Goal: Task Accomplishment & Management: Complete application form

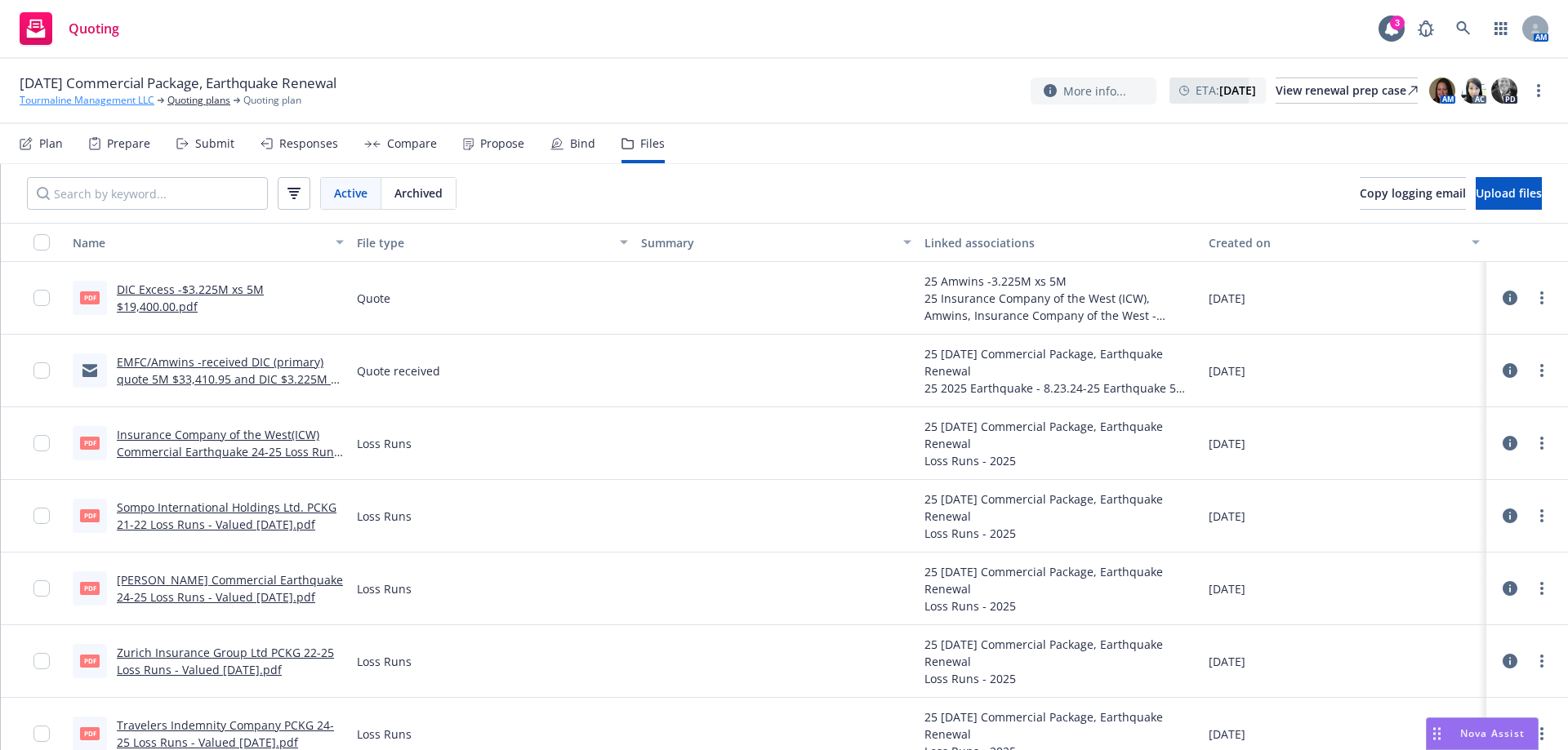
click at [86, 98] on link "Tourmaline Management LLC" at bounding box center [87, 101] width 135 height 15
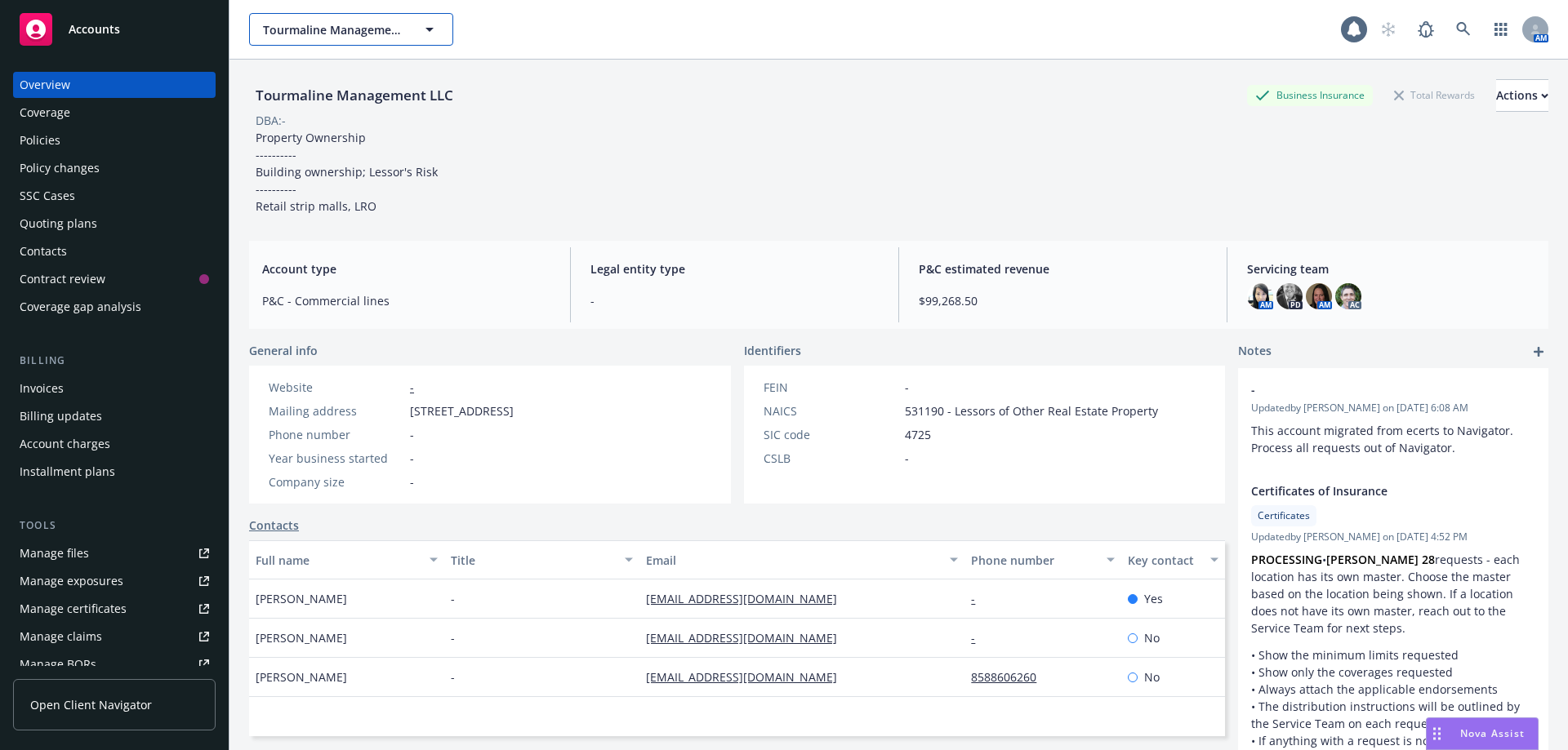
click at [364, 36] on span "Tourmaline Management LLC" at bounding box center [334, 29] width 142 height 17
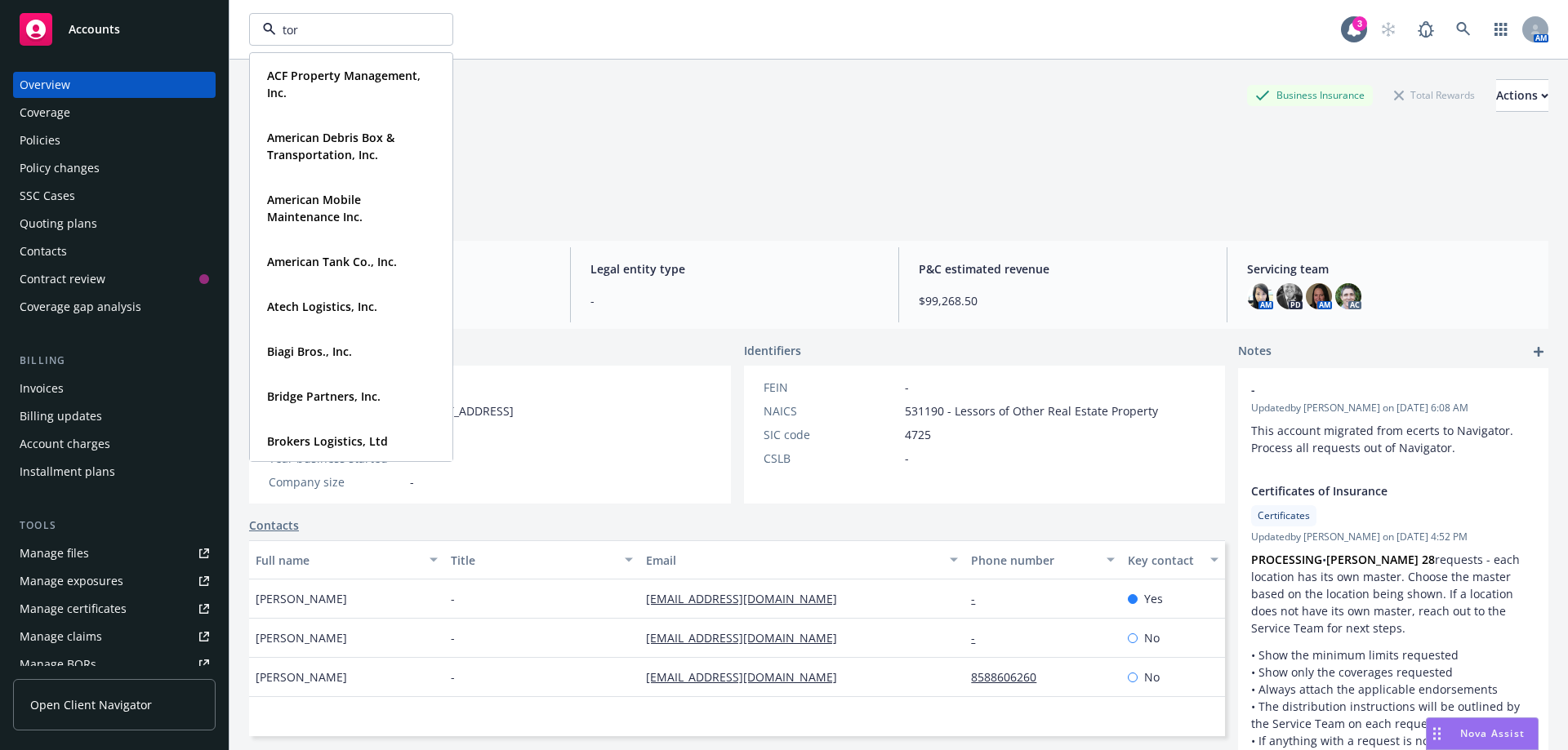
type input "tork"
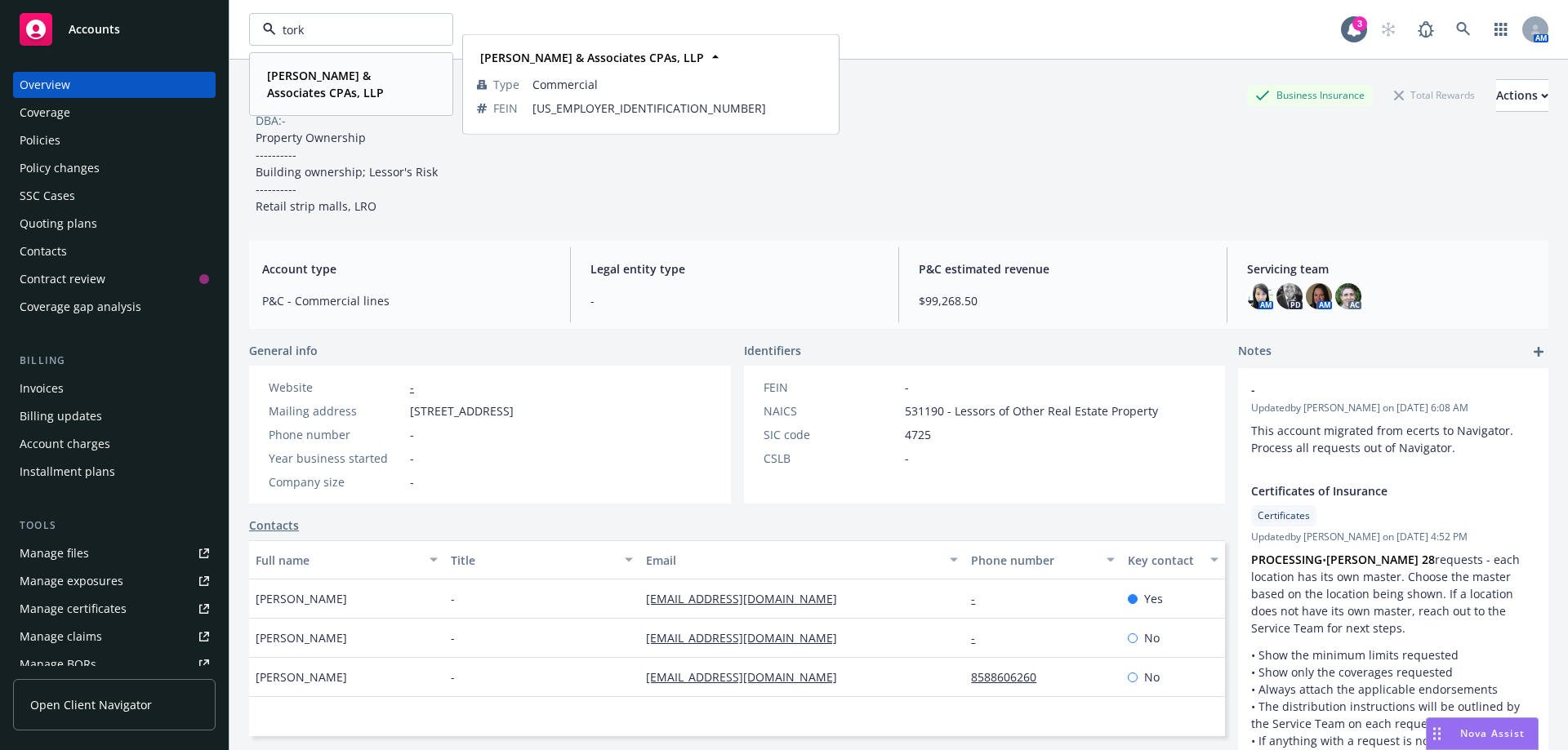
click at [298, 75] on strong "Torkelson & Associates CPAs, LLP" at bounding box center [325, 84] width 117 height 33
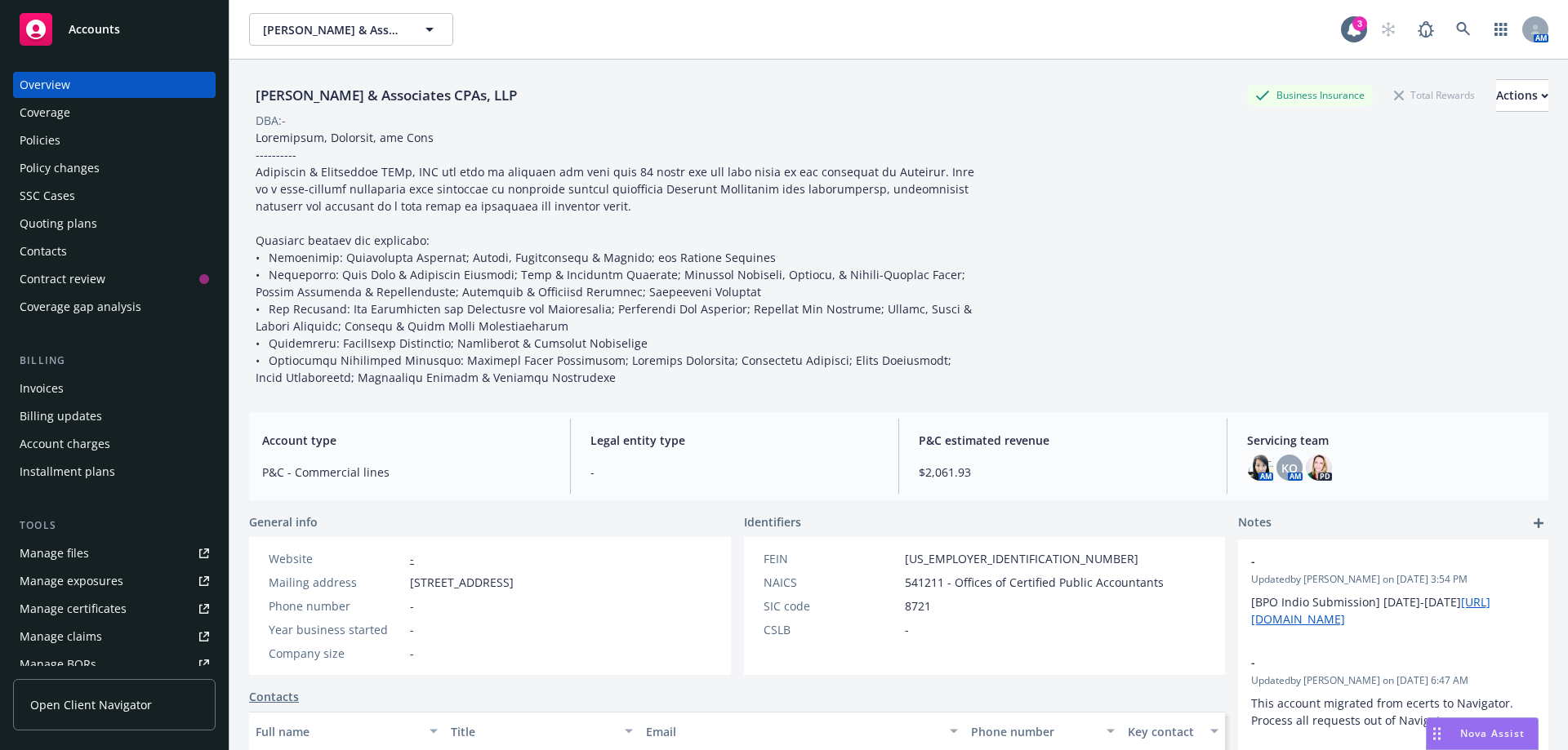
click at [41, 145] on div "Policies" at bounding box center [40, 140] width 41 height 26
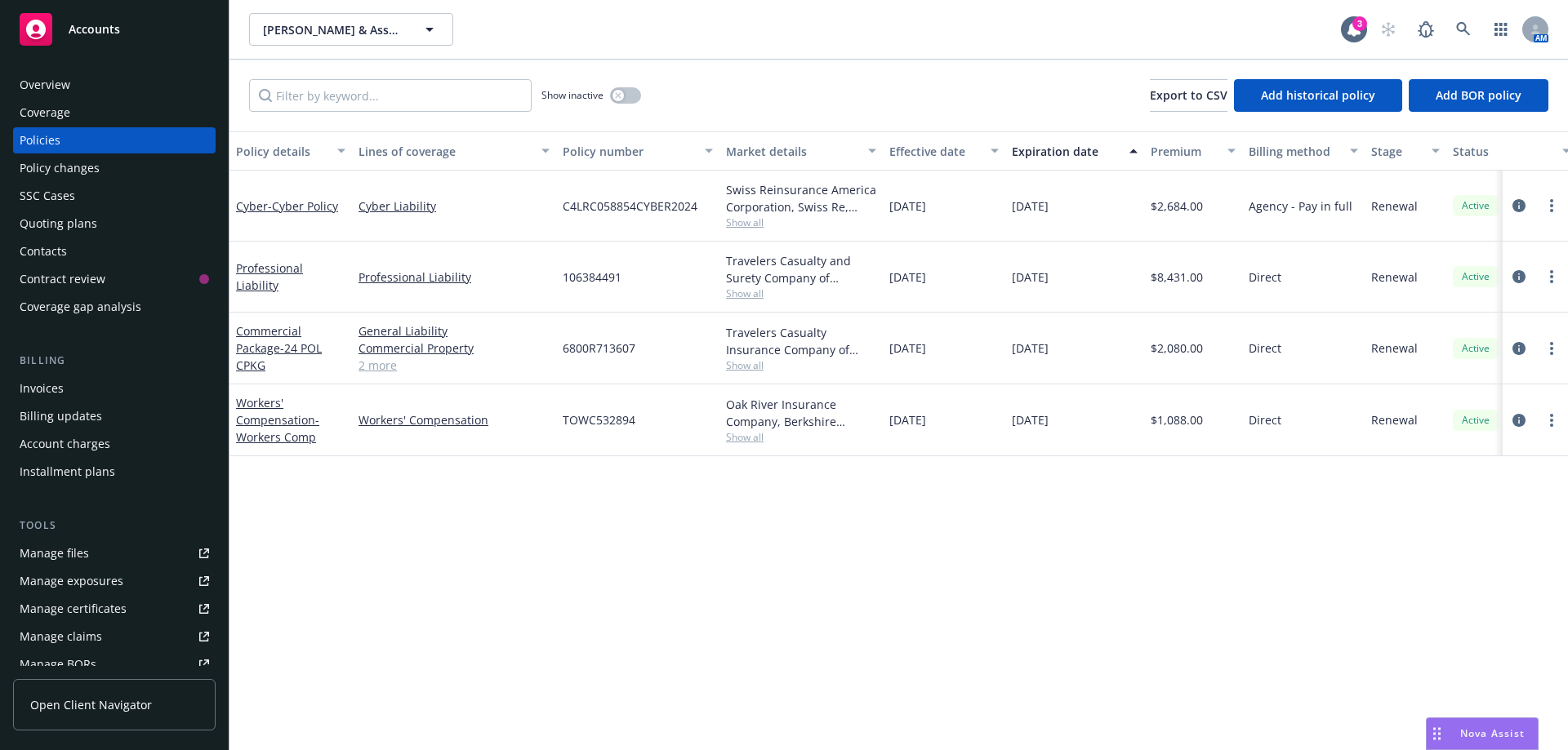
click at [35, 225] on div "Quoting plans" at bounding box center [59, 223] width 78 height 26
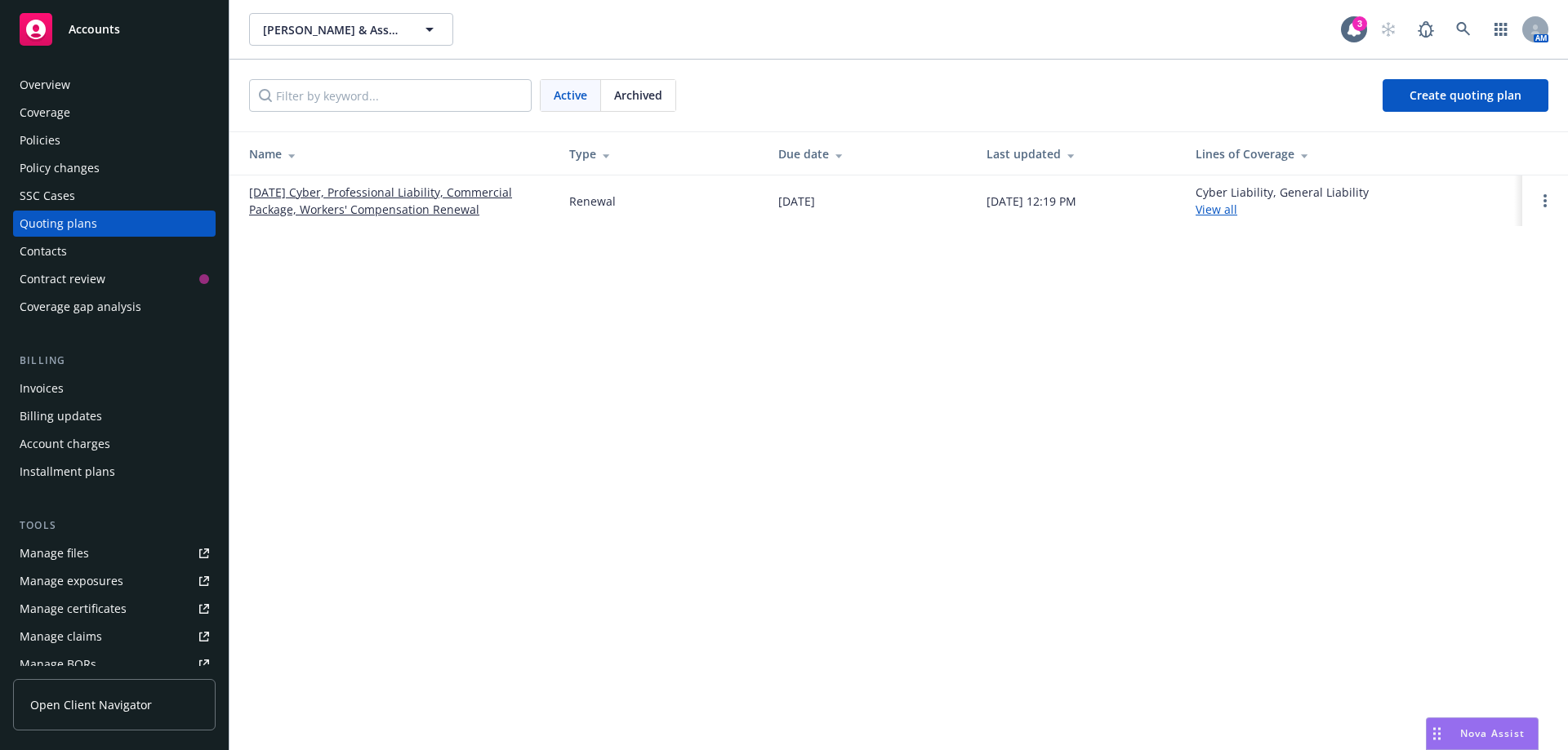
click at [338, 200] on link "09/30/25 Cyber, Professional Liability, Commercial Package, Workers' Compensati…" at bounding box center [397, 201] width 294 height 34
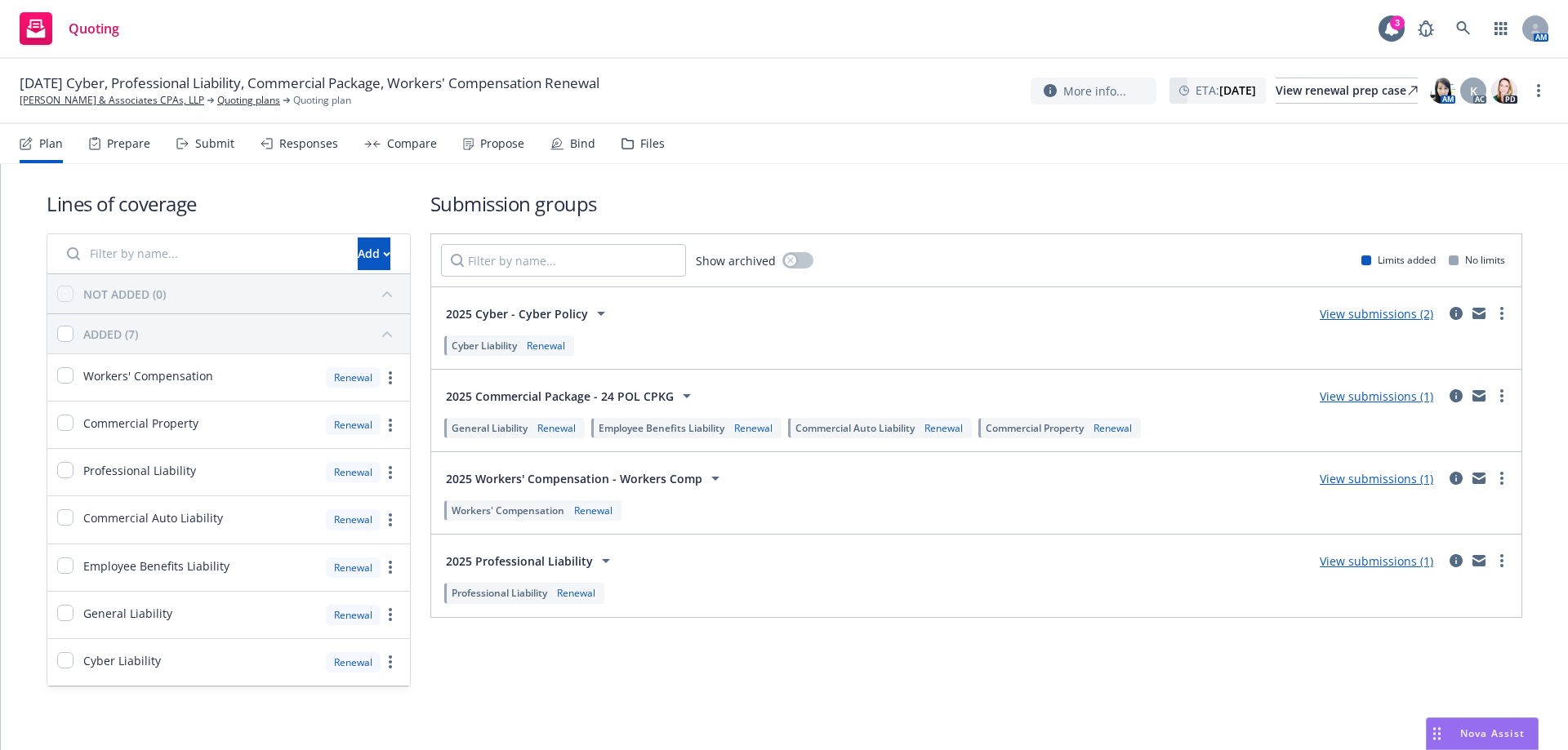
click at [1408, 400] on link "View submissions (1)" at bounding box center [1377, 395] width 113 height 15
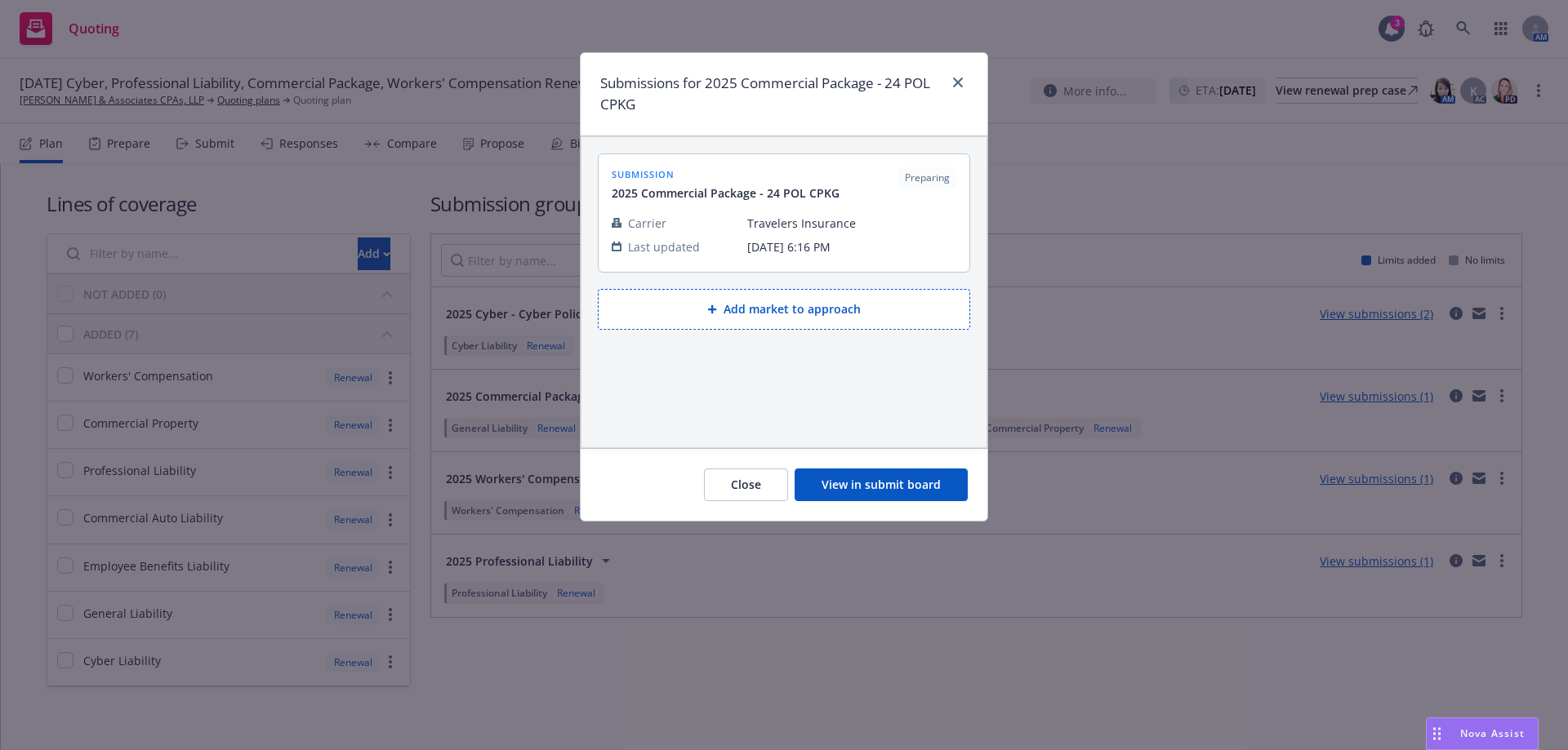
click at [852, 470] on button "View in submit board" at bounding box center [881, 485] width 173 height 33
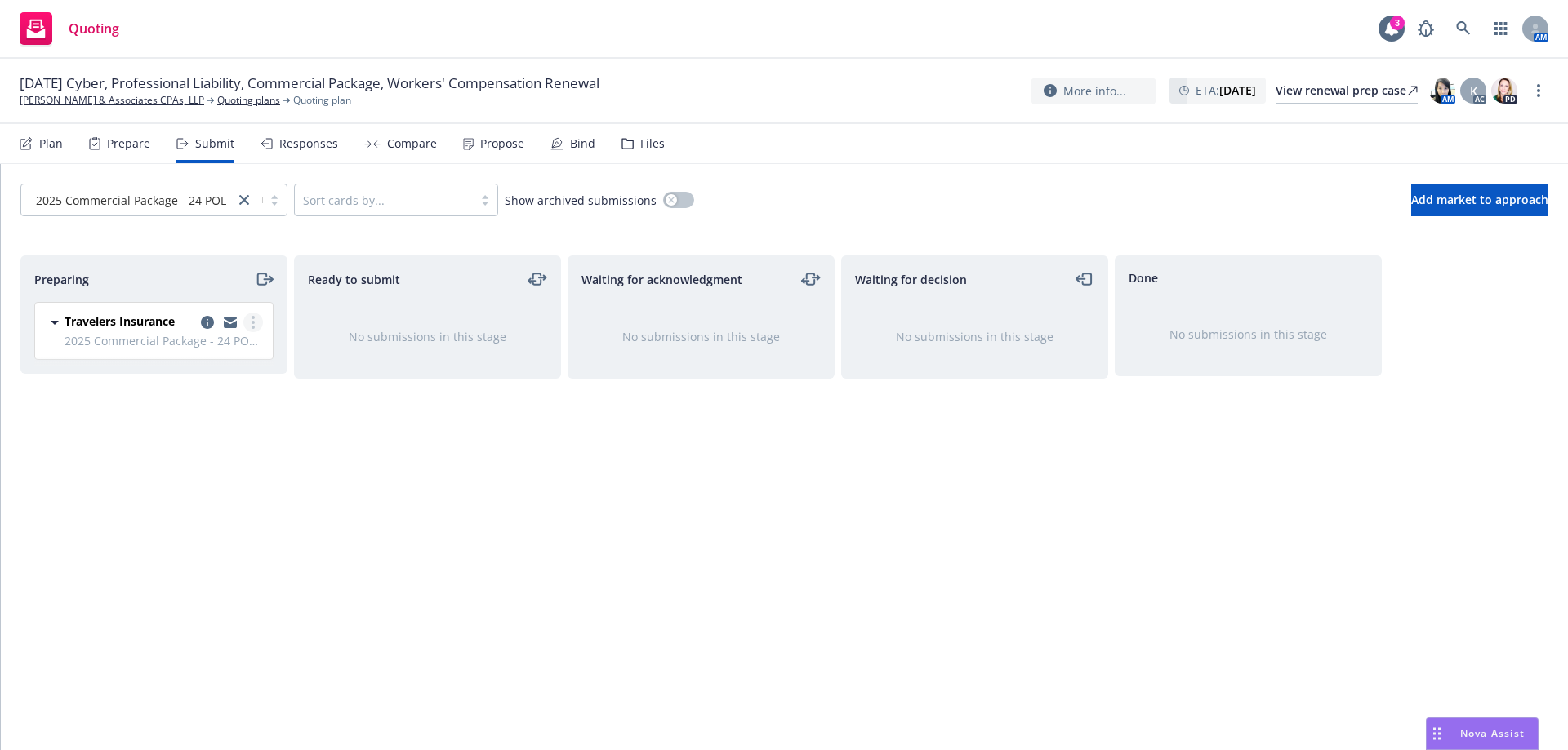
click at [253, 323] on circle "more" at bounding box center [253, 323] width 4 height 4
click at [206, 326] on icon "copy logging email" at bounding box center [207, 322] width 13 height 13
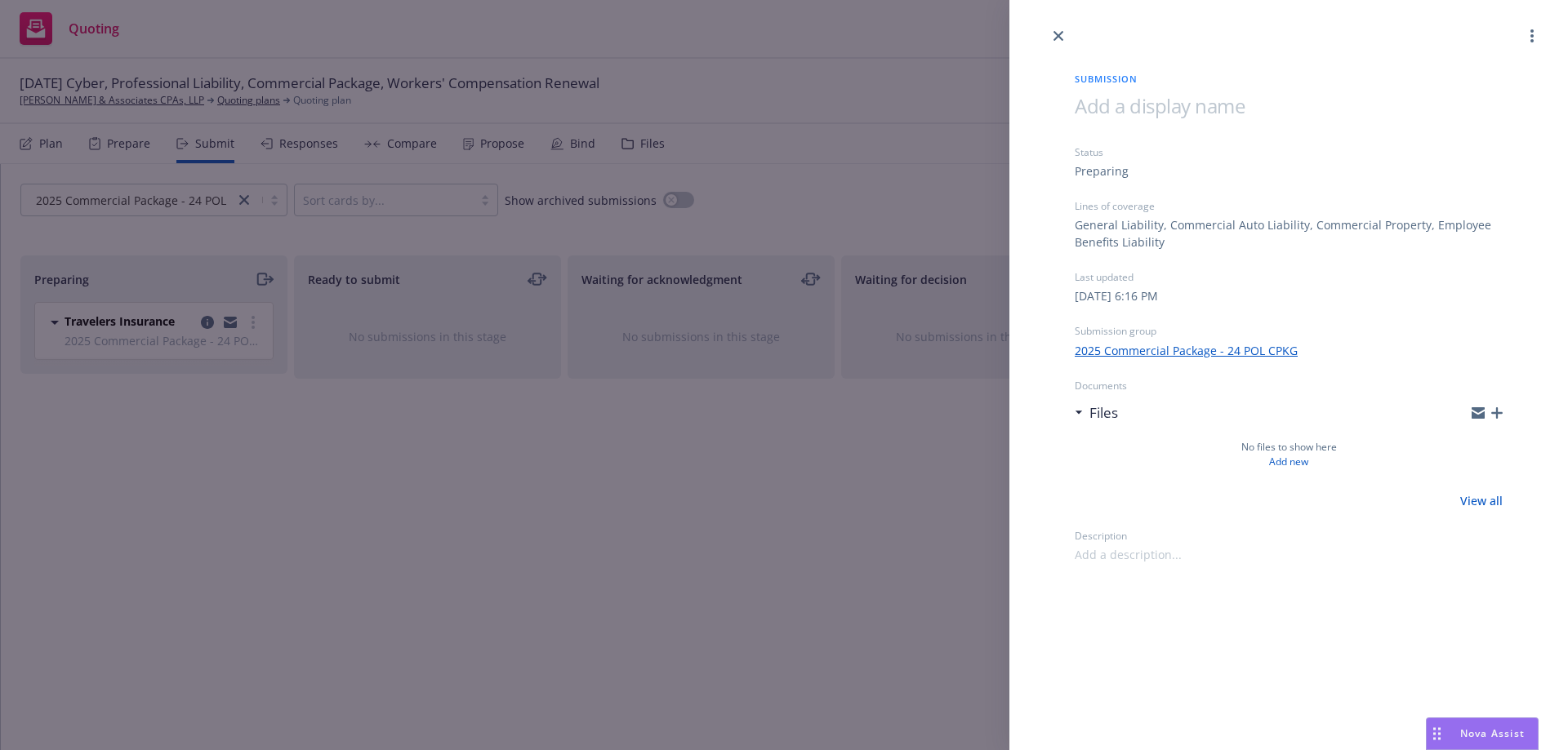
click at [1497, 413] on icon "button" at bounding box center [1497, 413] width 12 height 12
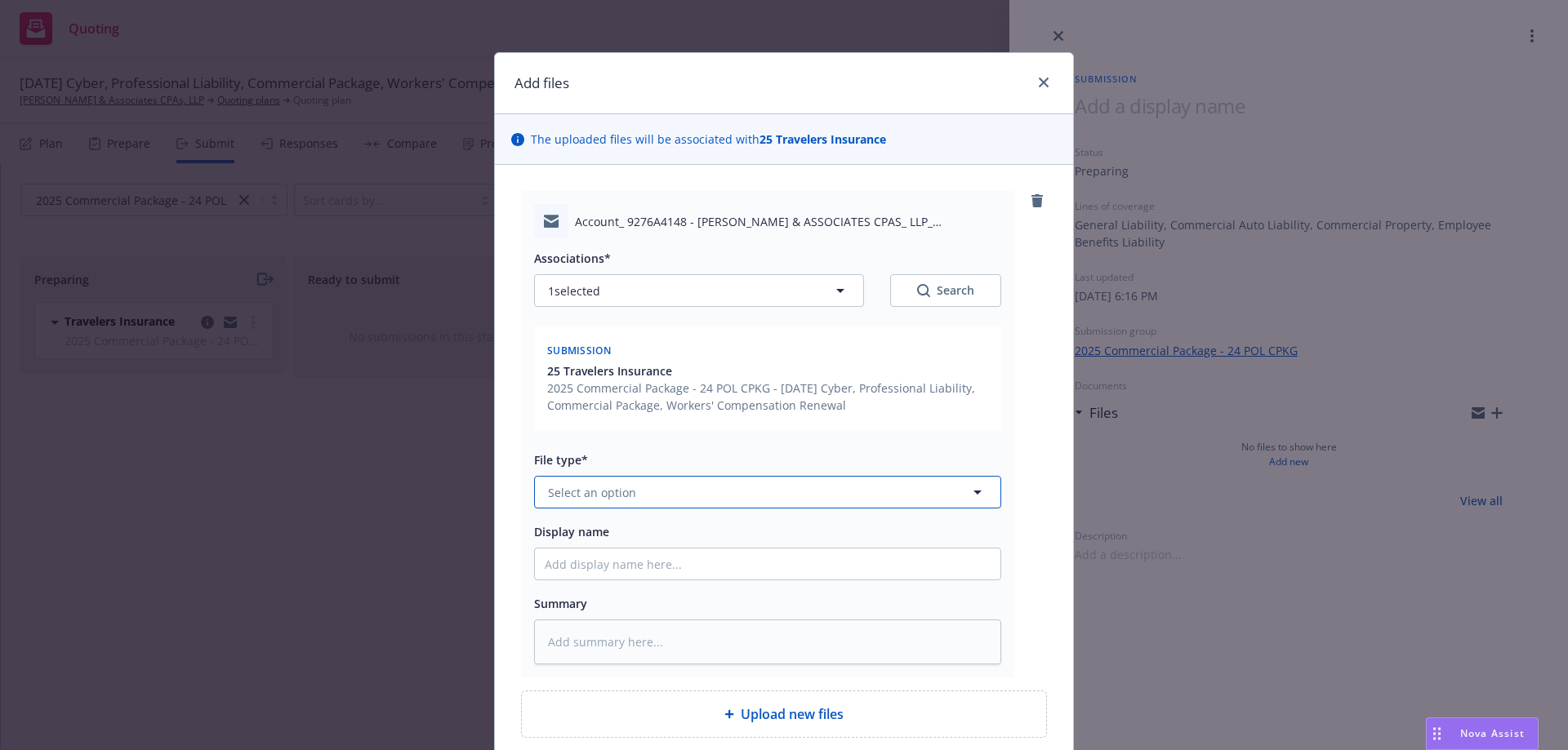
click at [573, 494] on span "Select an option" at bounding box center [592, 492] width 88 height 17
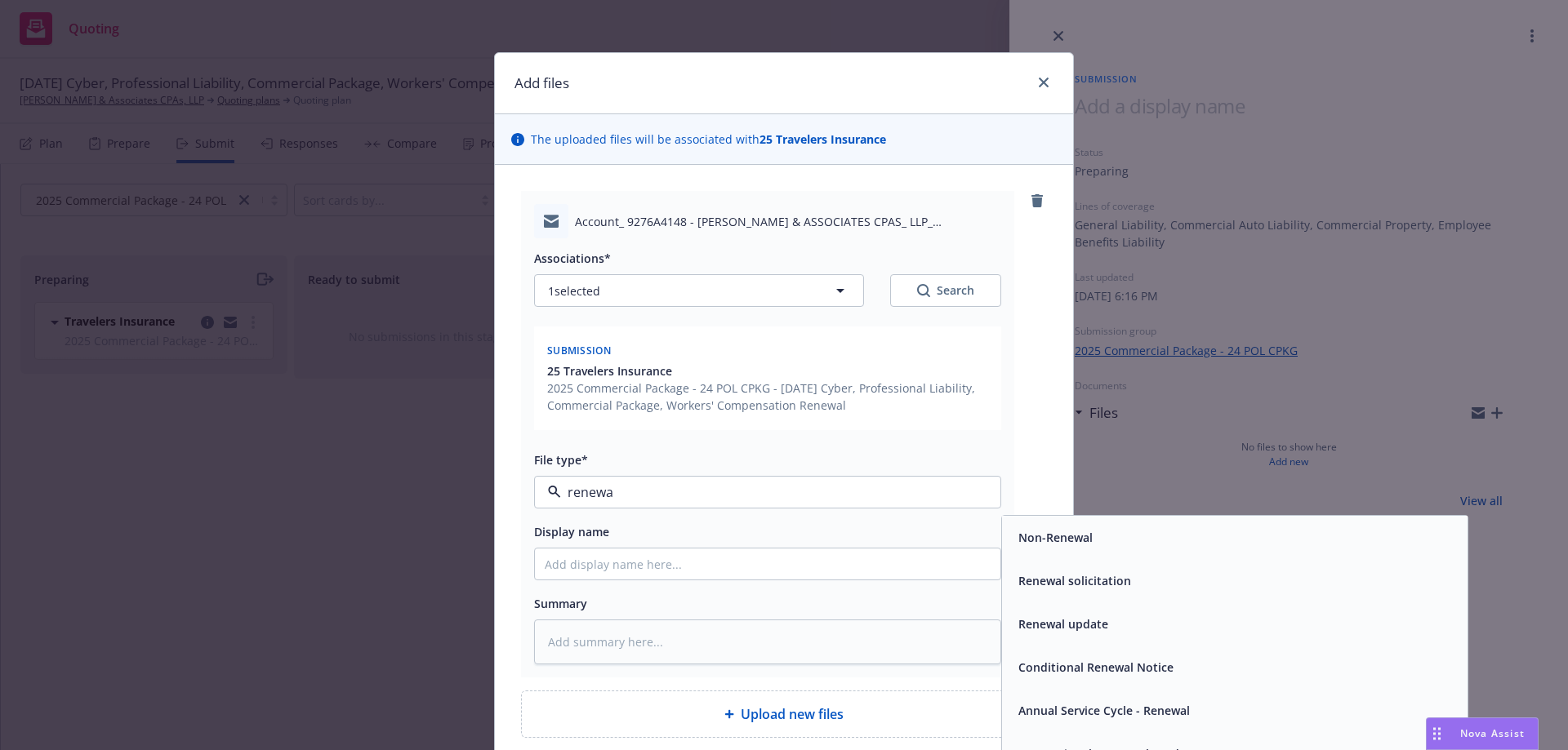
type input "renewal"
drag, startPoint x: 1083, startPoint y: 578, endPoint x: 1113, endPoint y: 664, distance: 91.1
click at [1113, 664] on div "Non-Renewal Renewal solicitation Renewal update Conditional Renewal Notice Annu…" at bounding box center [1235, 646] width 466 height 259
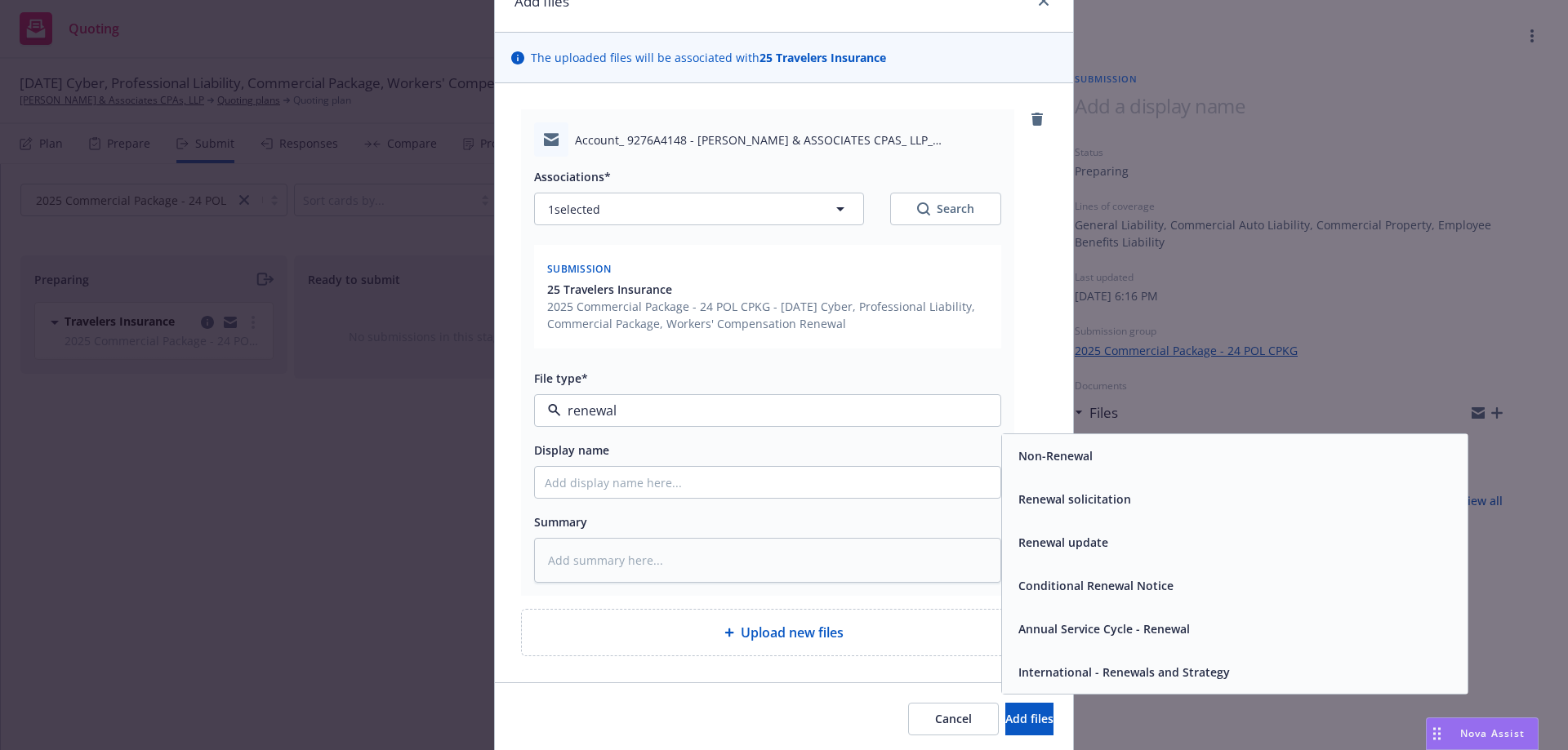
click at [1090, 629] on span "Annual Service Cycle - Renewal" at bounding box center [1104, 628] width 172 height 17
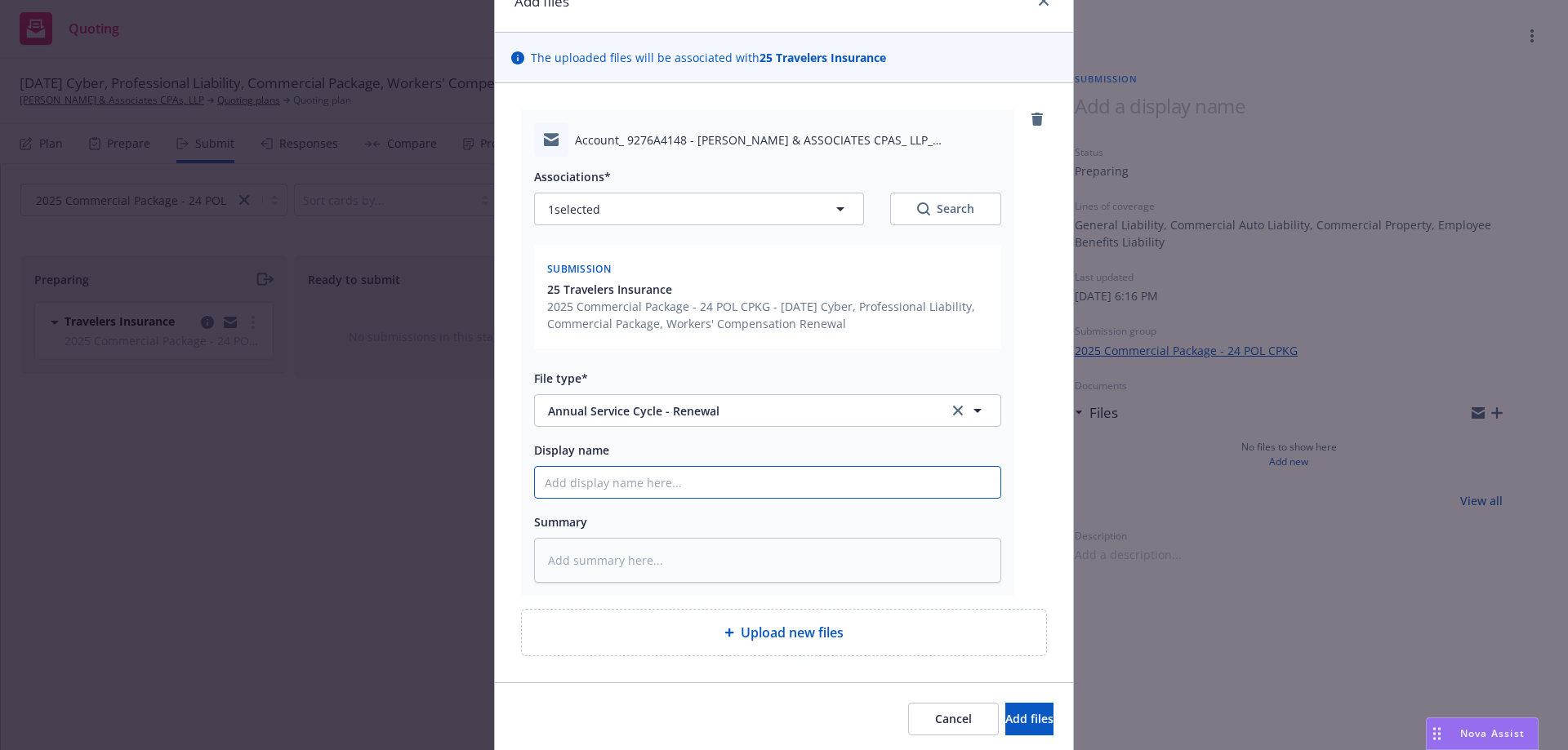
click at [633, 487] on input "Display name" at bounding box center [768, 482] width 466 height 31
type textarea "x"
type input "E"
type textarea "x"
type input "EM"
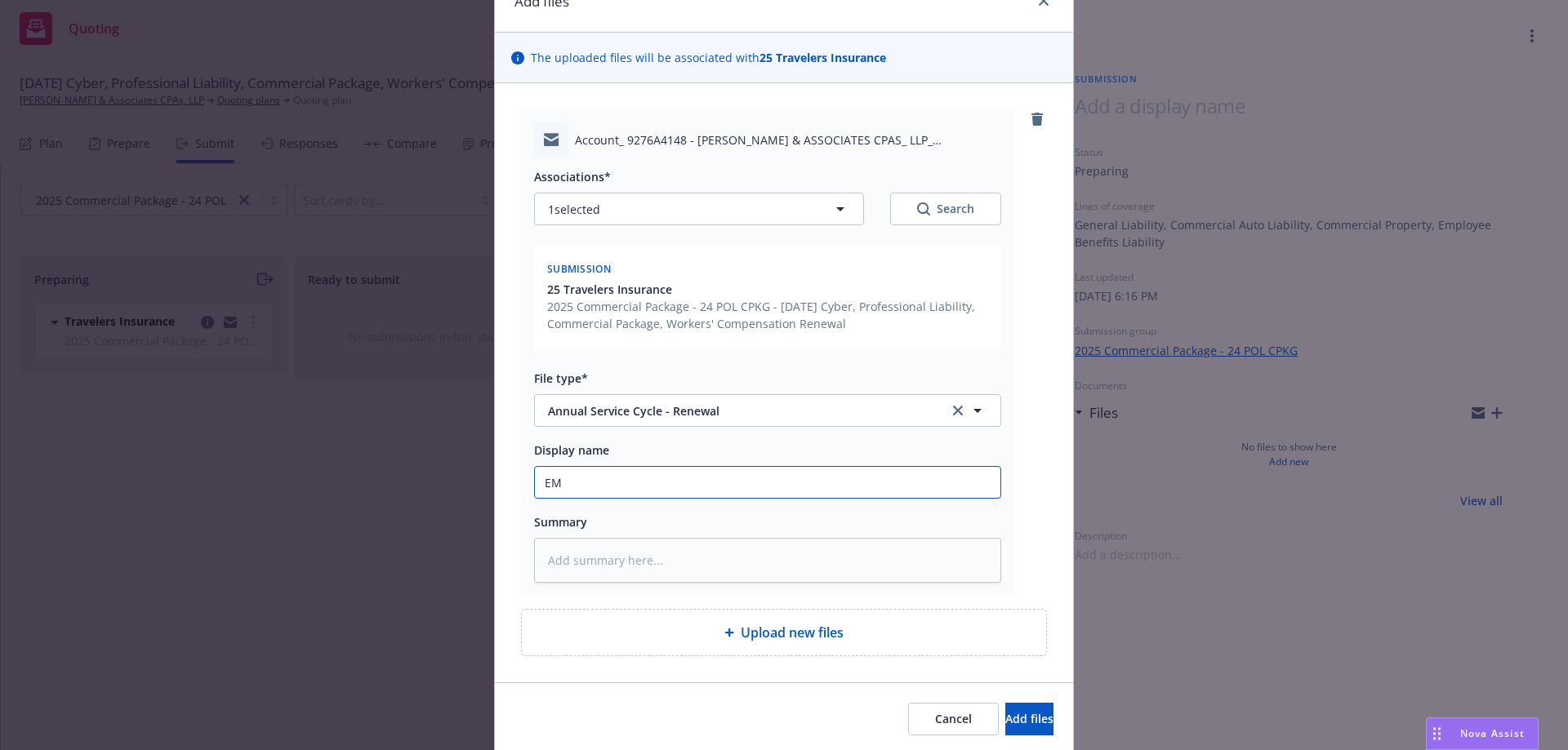
type textarea "x"
type input "E"
type textarea "x"
type input "E"
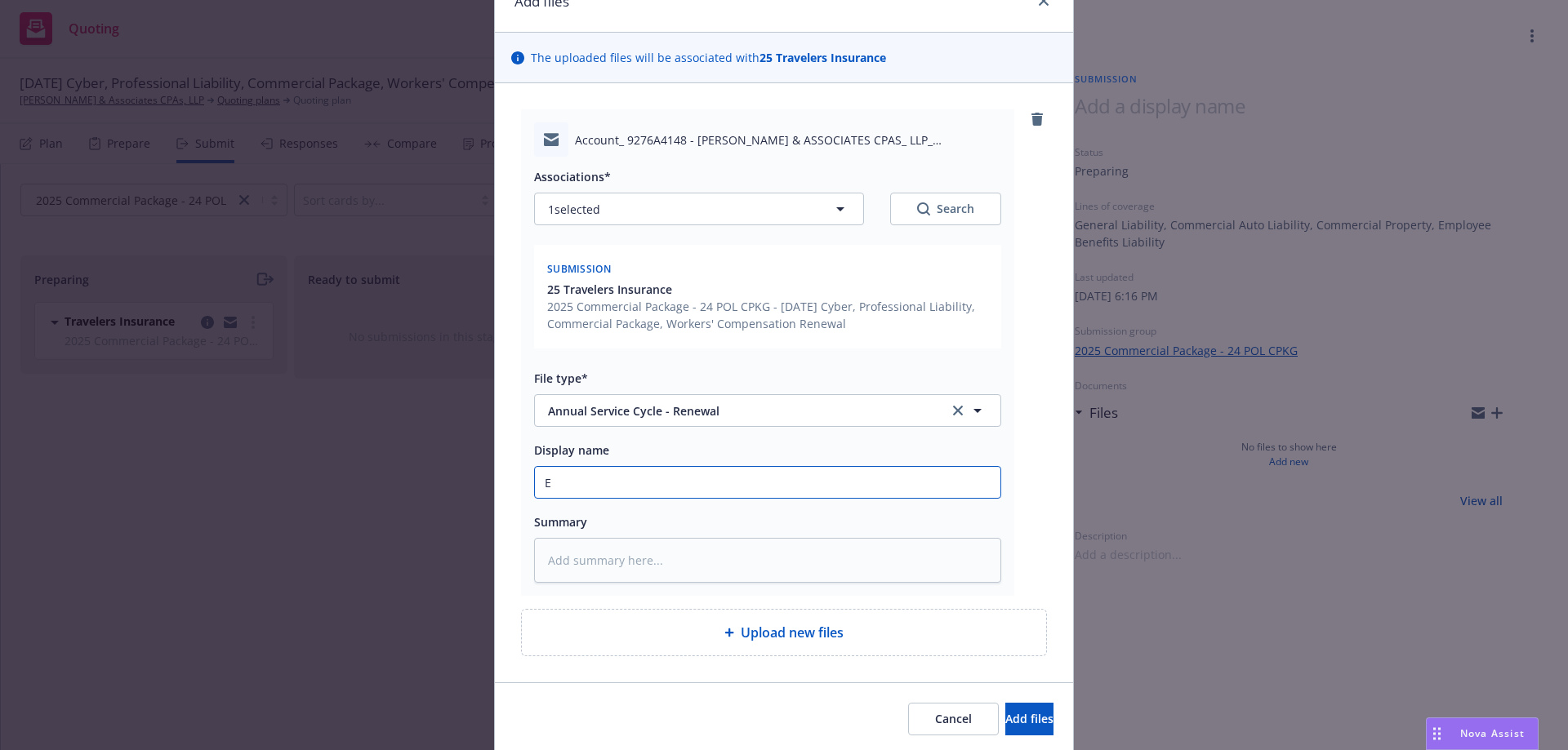
type textarea "x"
type input "EM"
type textarea "x"
type input "EMF"
type textarea "x"
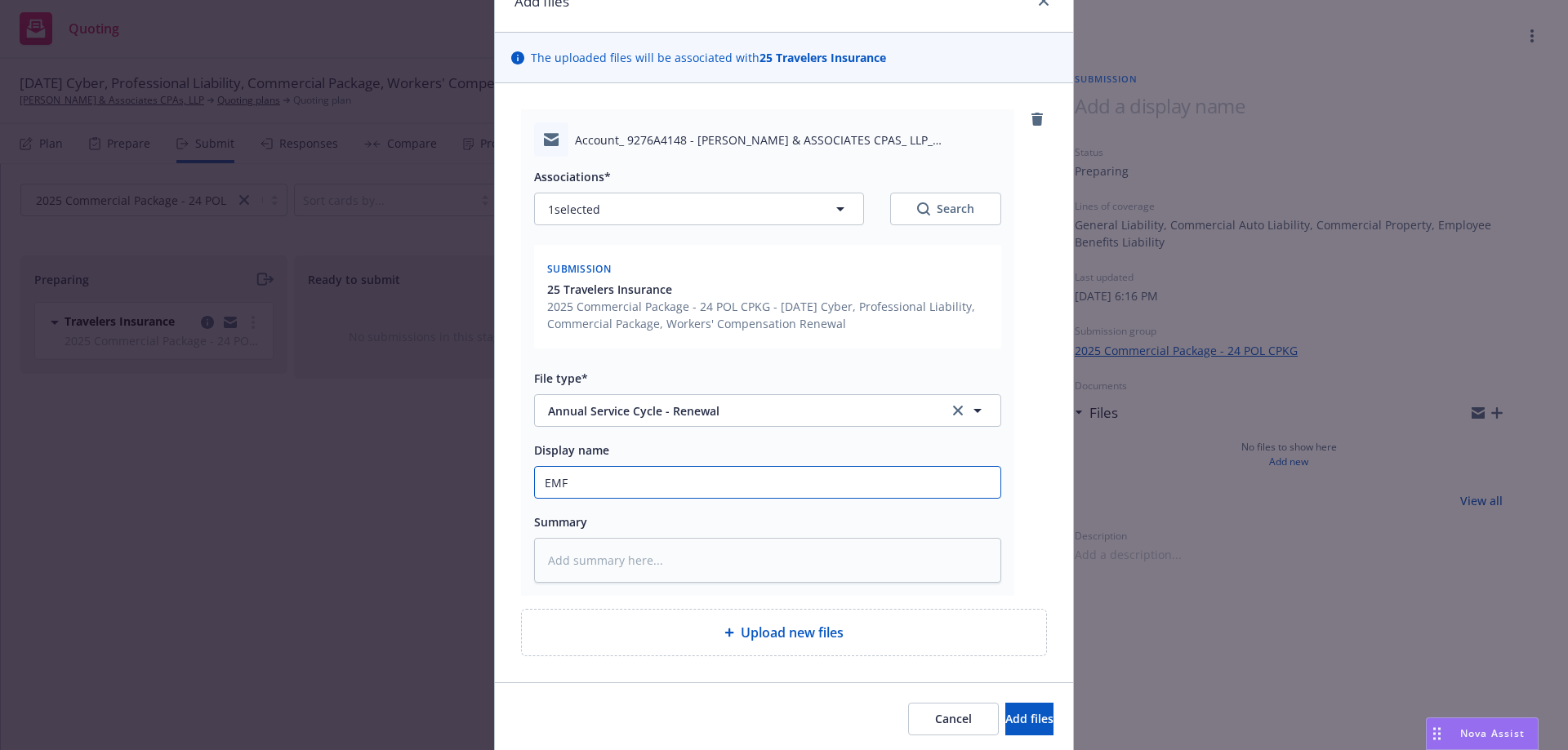
type input "EMFI"
type textarea "x"
type input "EMF"
type textarea "x"
type input "EMFC"
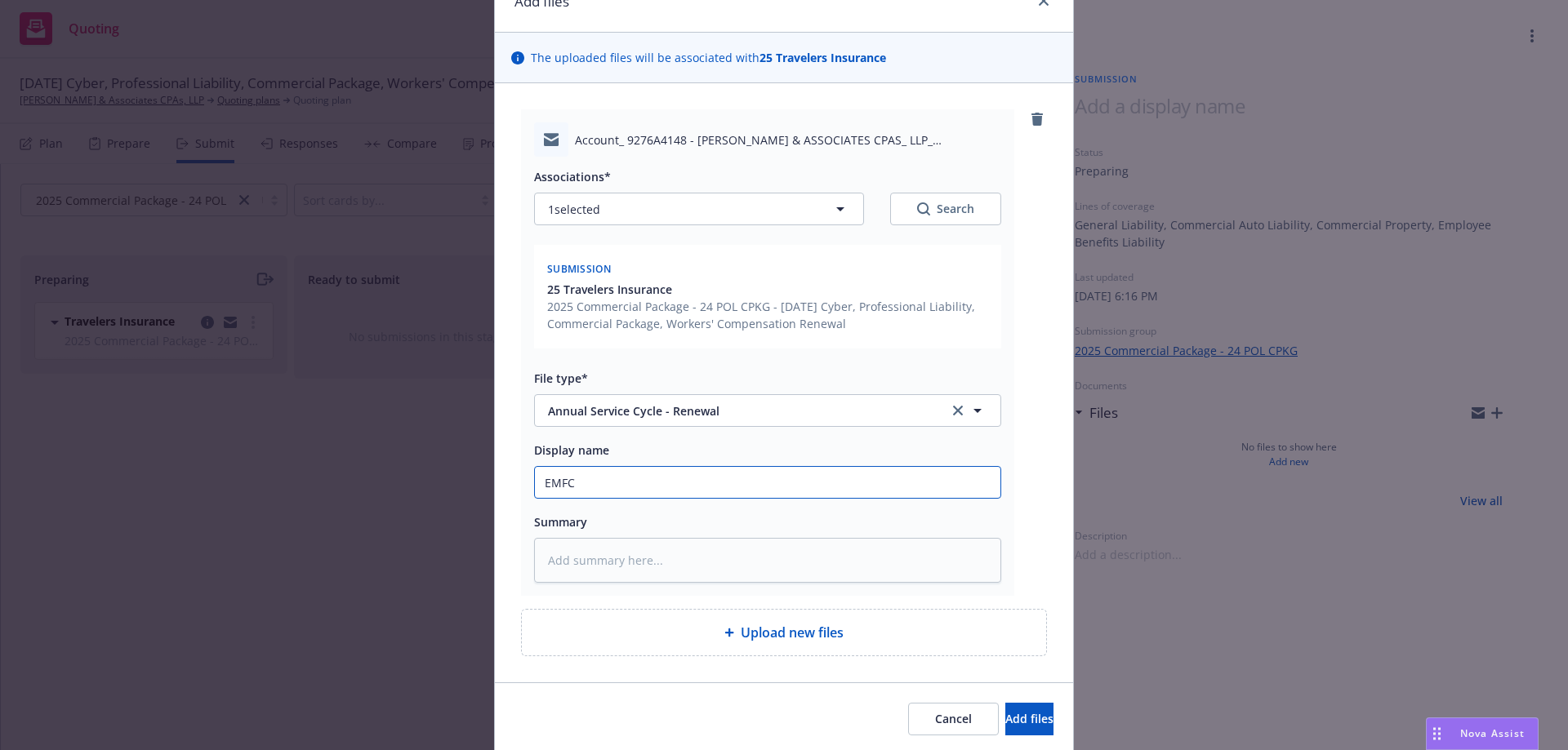
type textarea "x"
type input "EMFC/"
type textarea "x"
type input "EMFC/T"
type textarea "x"
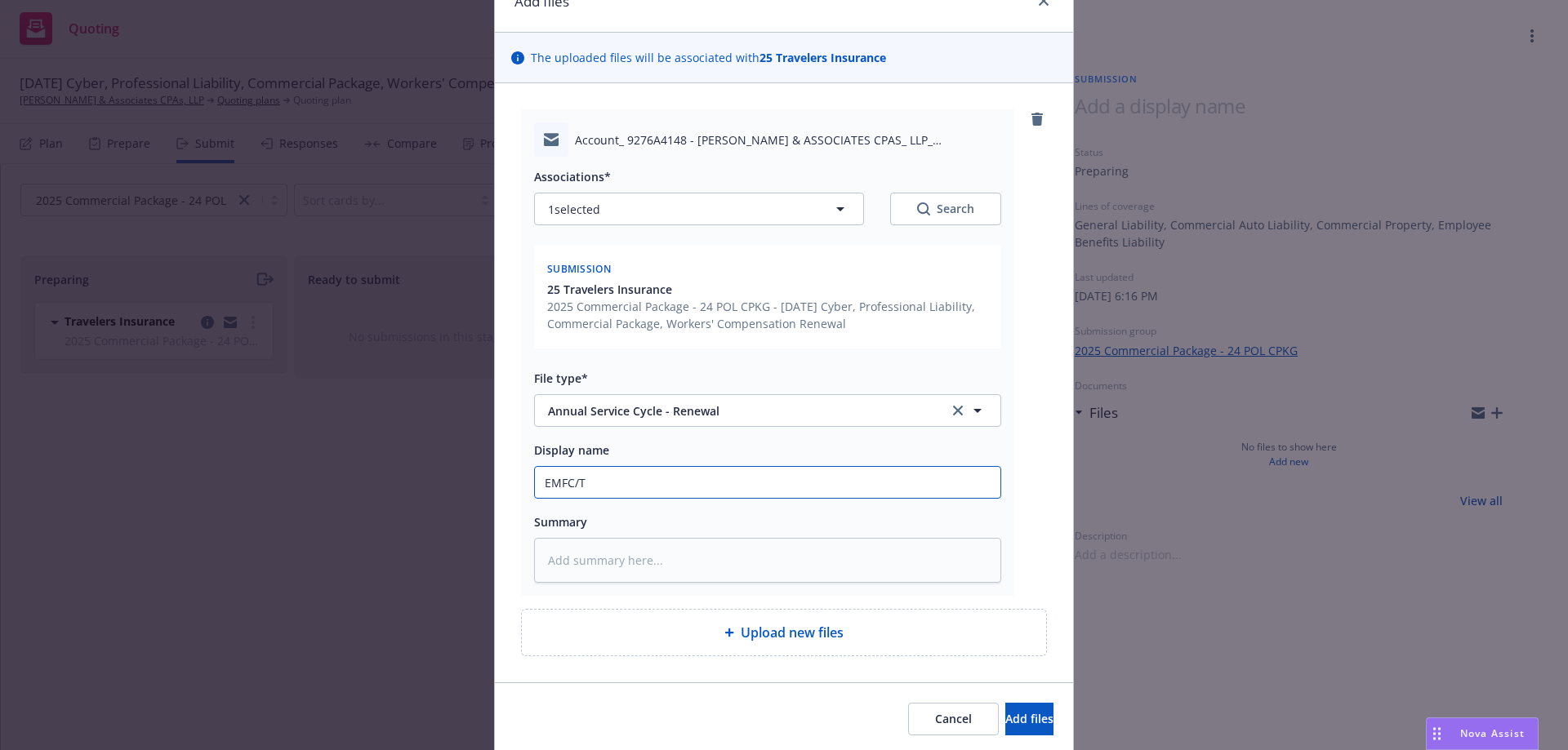
type input "EMFC/Tr"
type textarea "x"
type input "EMFC/Tra"
type textarea "x"
type input "EMFC/Trav"
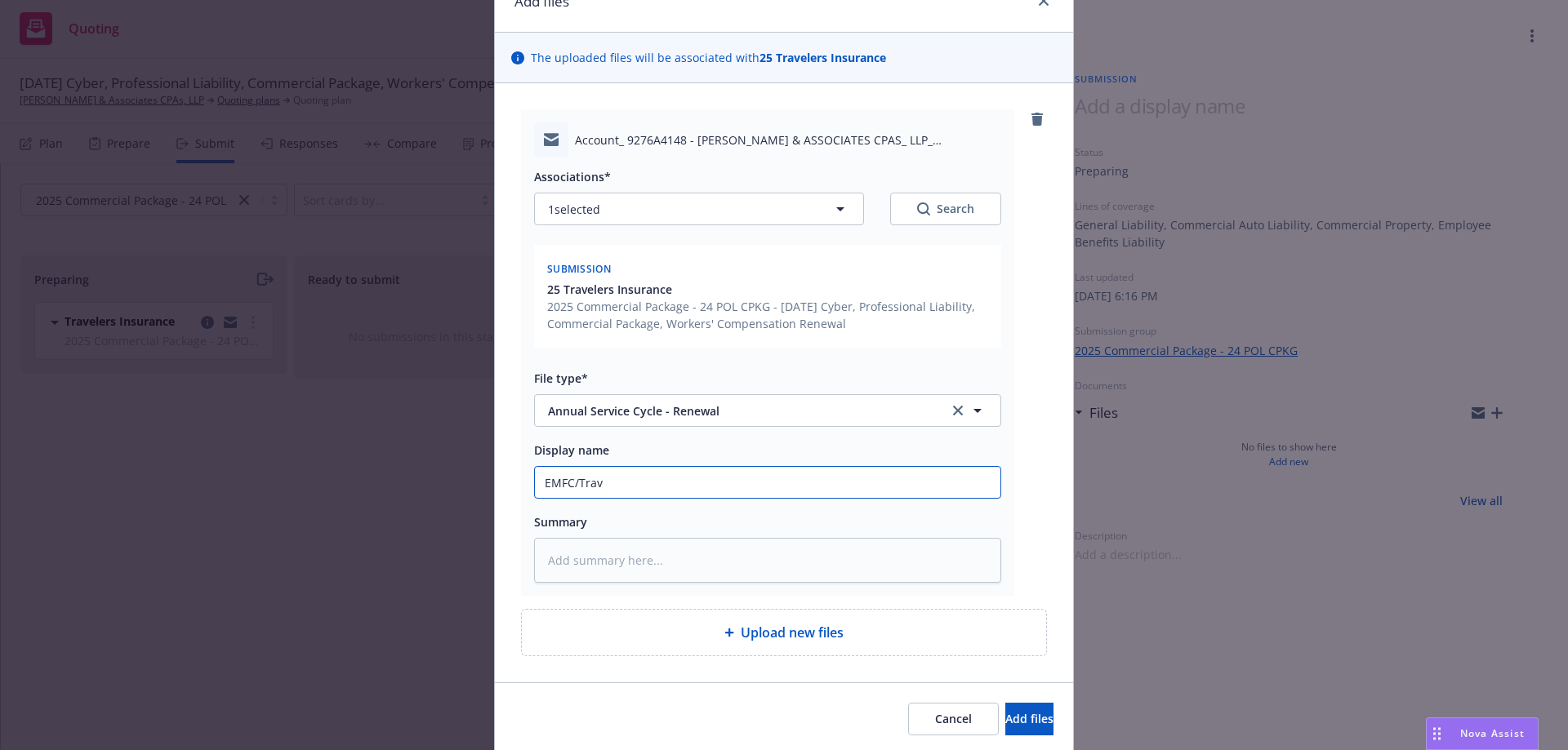
type textarea "x"
type input "EMFC/Trave"
type textarea "x"
type input "EMFC/Travele"
type textarea "x"
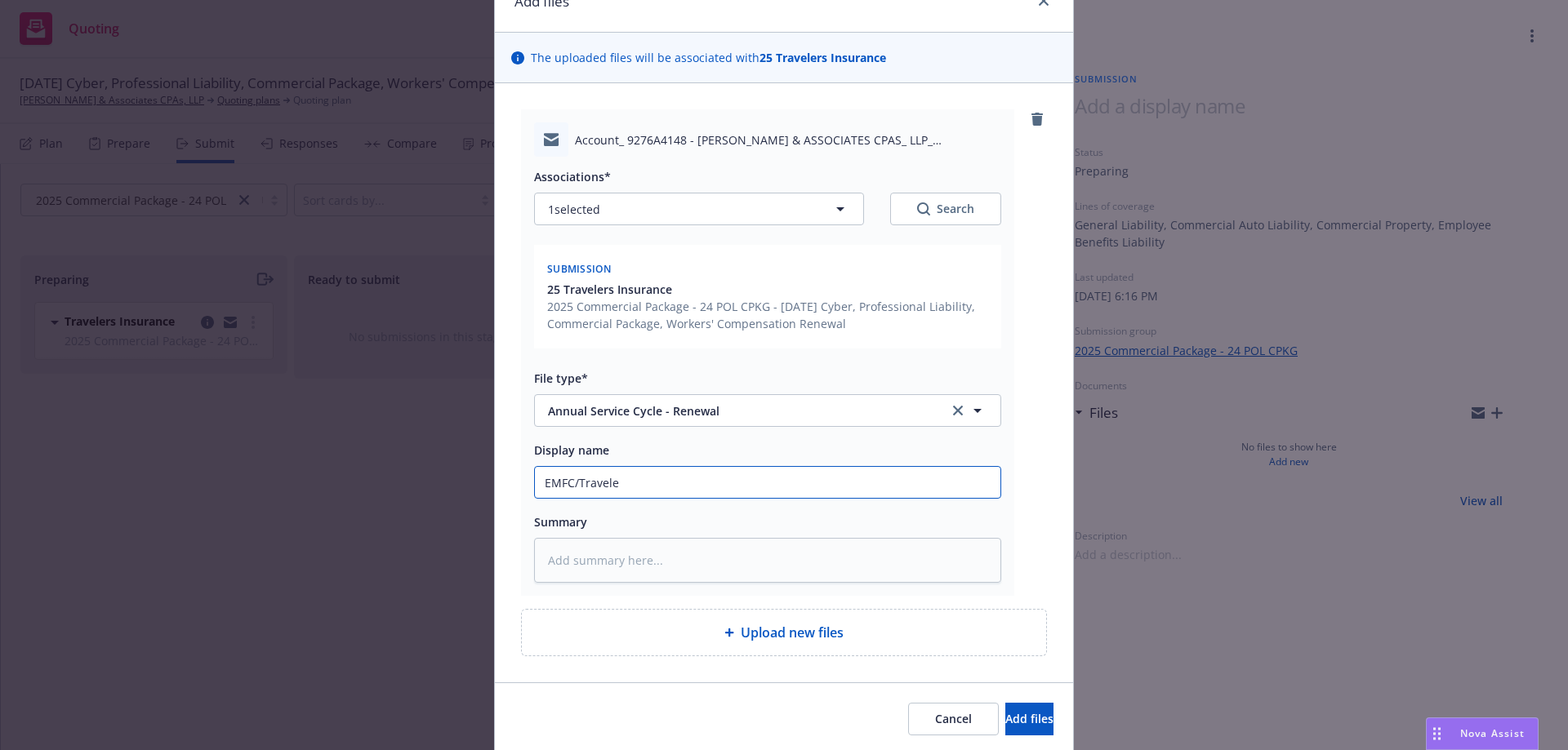
type input "EMFC/Traveler"
type textarea "x"
type input "EMFC/Travelers"
type textarea "x"
type input "EMFC/Travelers"
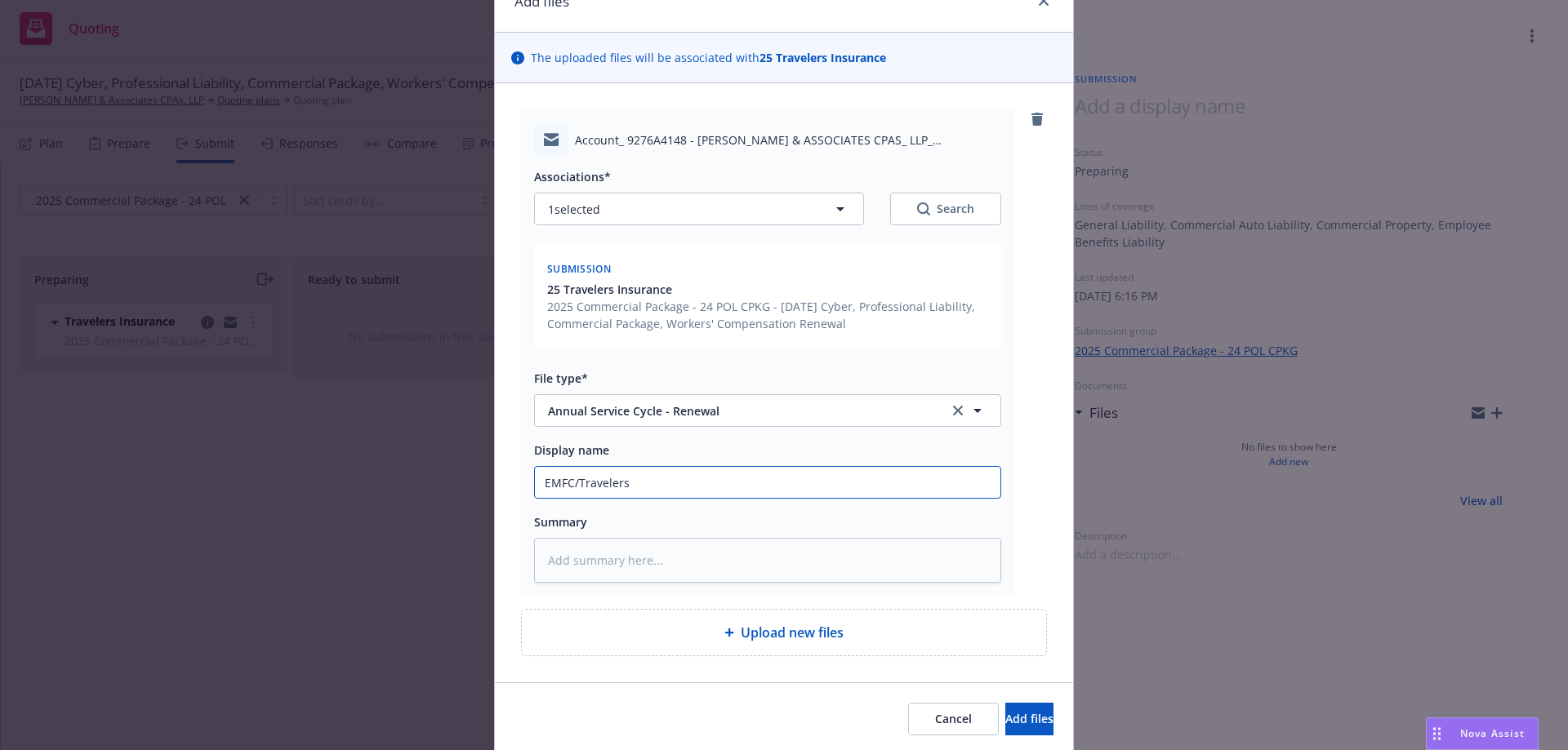
type textarea "x"
type input "EMFC/Travelers -"
type textarea "x"
type input "EMFC/Travelers -A"
type textarea "x"
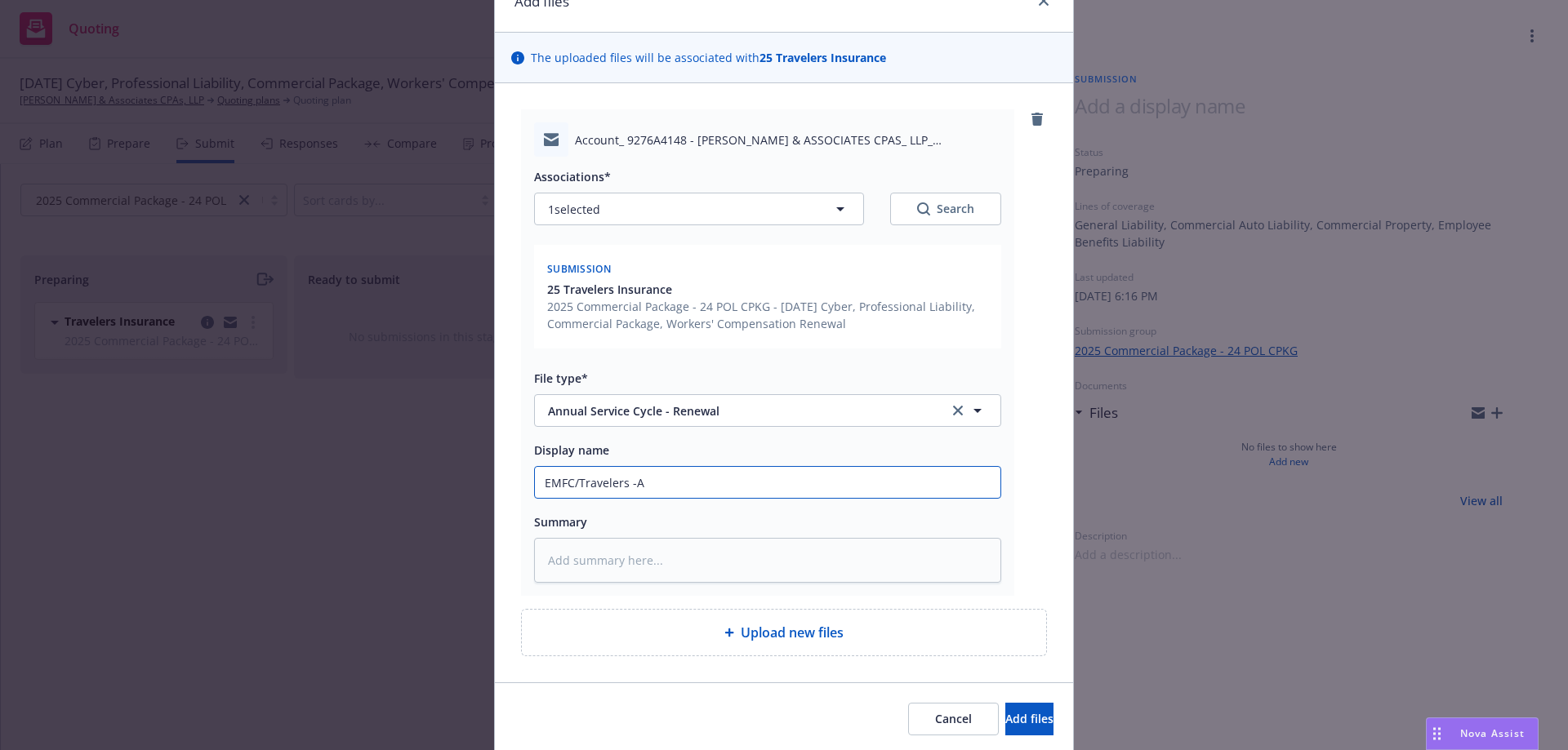
type input "EMFC/Travelers -Au"
type textarea "x"
type input "EMFC/Travelers -Aut"
type textarea "x"
type input "EMFC/Travelers -Auto"
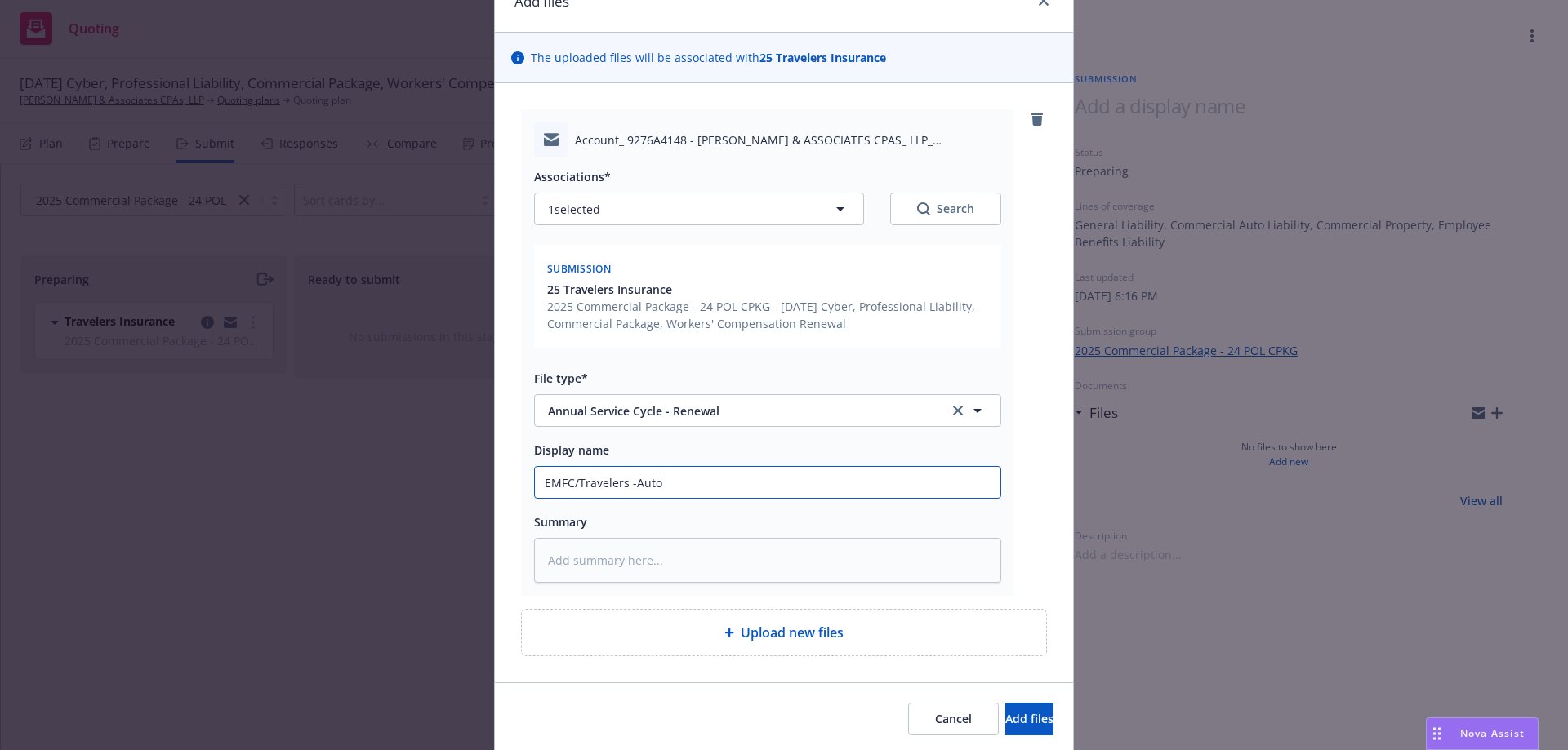
type textarea "x"
type input "EMFC/Travelers -Autom"
type textarea "x"
type input "EMFC/Travelers -Automt"
type textarea "x"
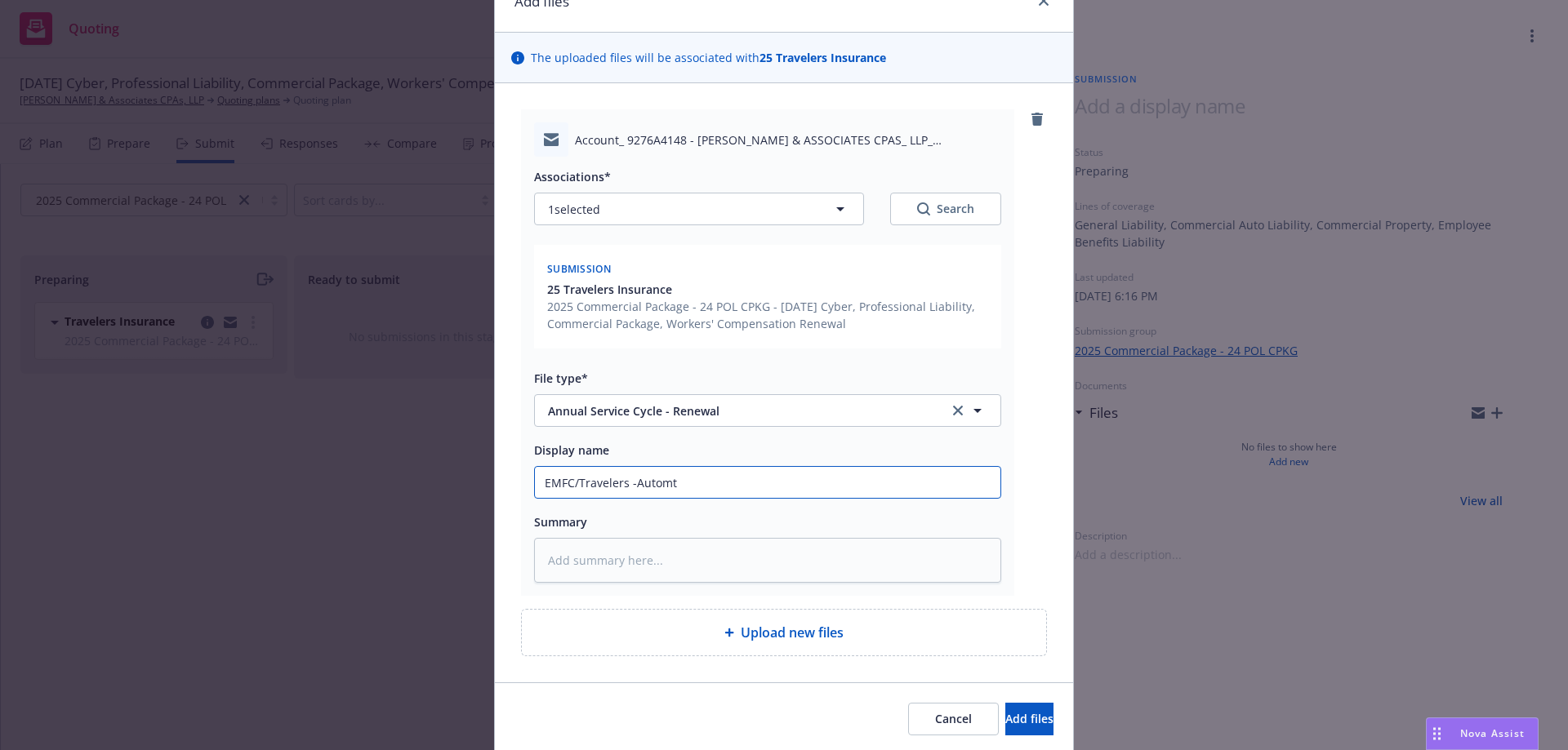
type input "EMFC/Travelers -Automti"
type textarea "x"
type input "EMFC/Travelers -Automtic"
type textarea "x"
type input "EMFC/Travelers -Automtica"
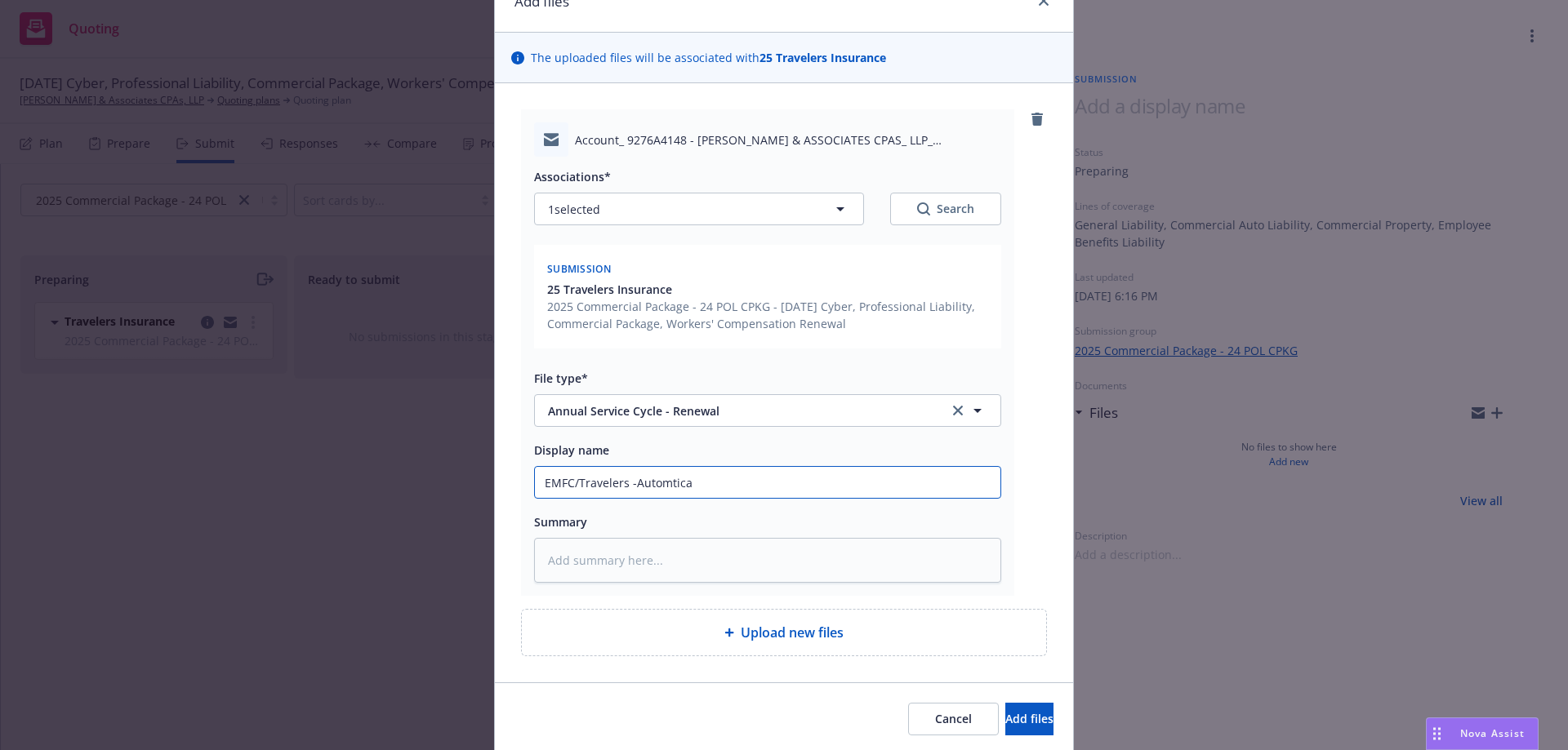
type textarea "x"
type input "EMFC/Travelers -Automtica"
type textarea "x"
type input "EMFC/Travelers -Automtica r"
type textarea "x"
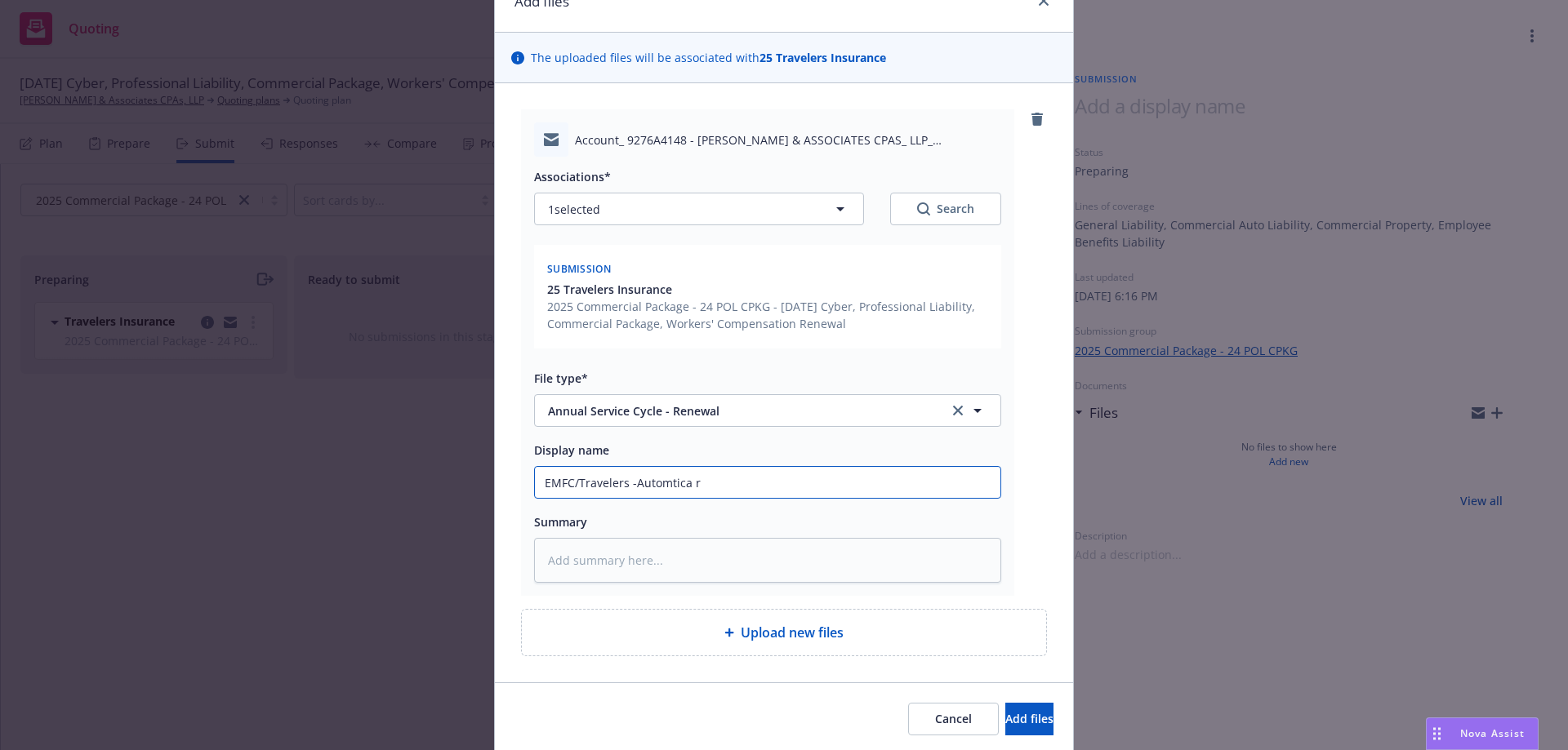
type input "EMFC/Travelers -Automtica re"
type textarea "x"
type input "EMFC/Travelers -Automtica ren"
type textarea "x"
type input "EMFC/Travelers -Automtica rene"
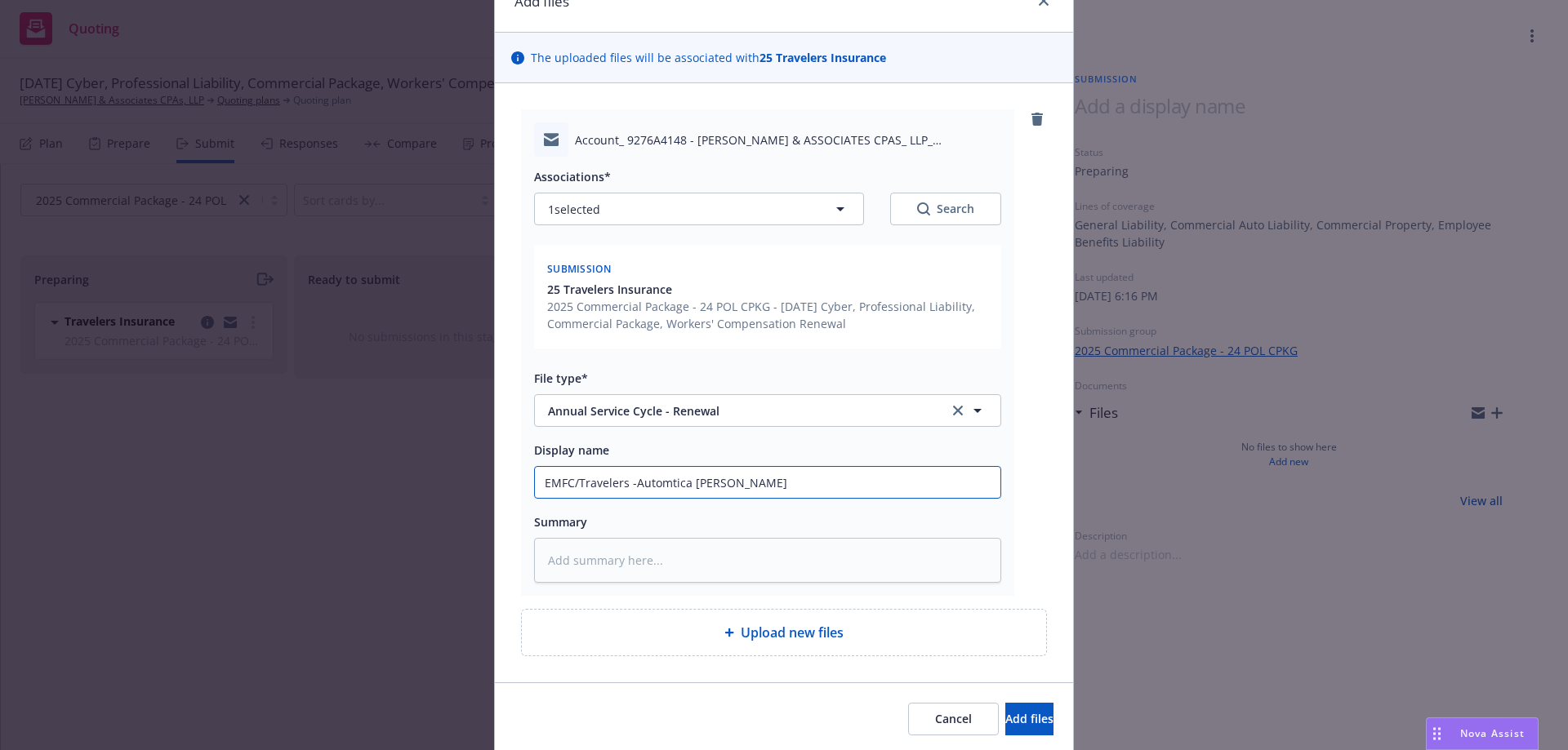
type textarea "x"
type input "EMFC/Travelers -Automtica renew"
type textarea "x"
type input "EMFC/Travelers -Automtica renewa"
type textarea "x"
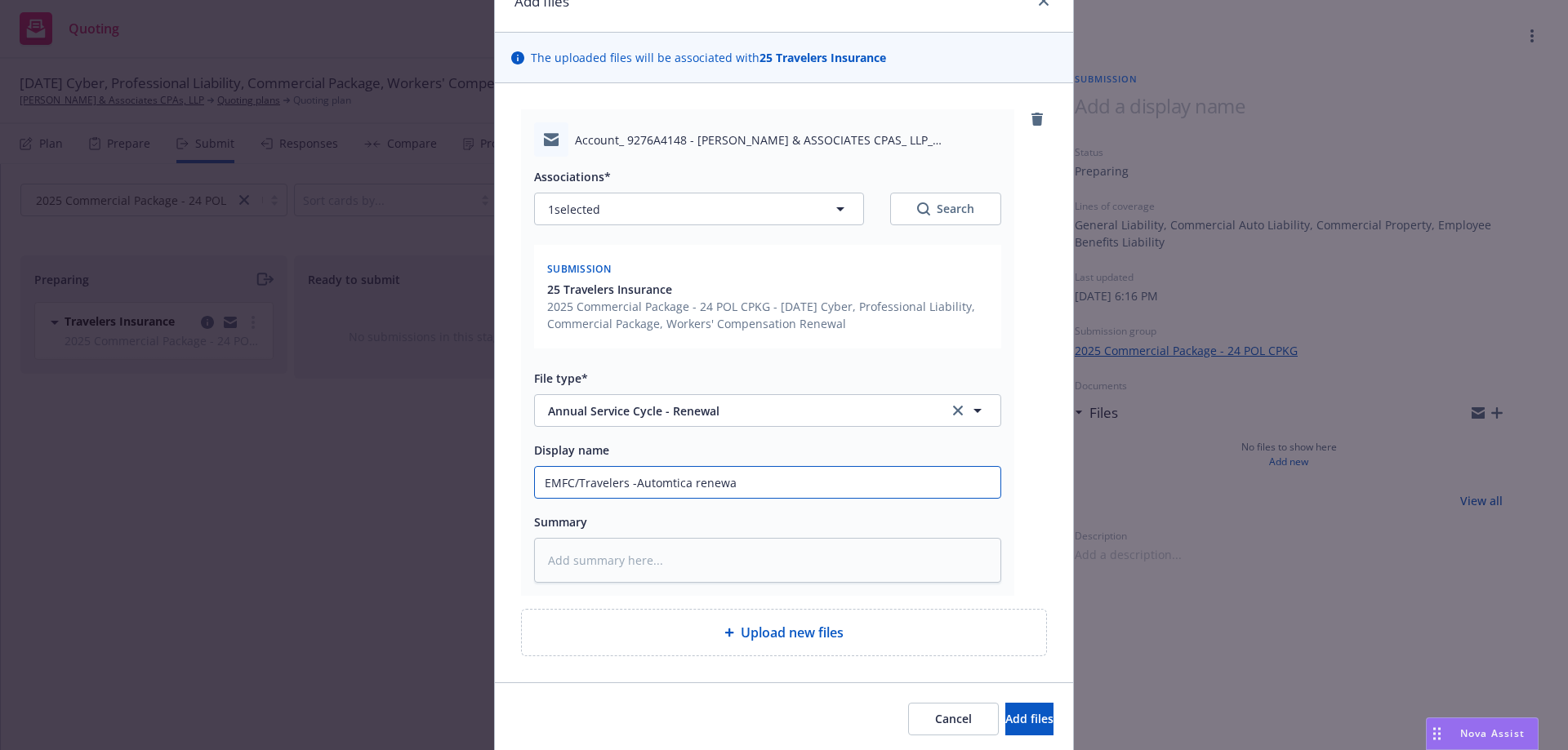
type input "EMFC/Travelers -Automtica renewal"
type textarea "x"
type input "EMFC/Travelers -Automtica renewal"
type textarea "x"
type input "EMFC/Travelers -Automtica renewal n"
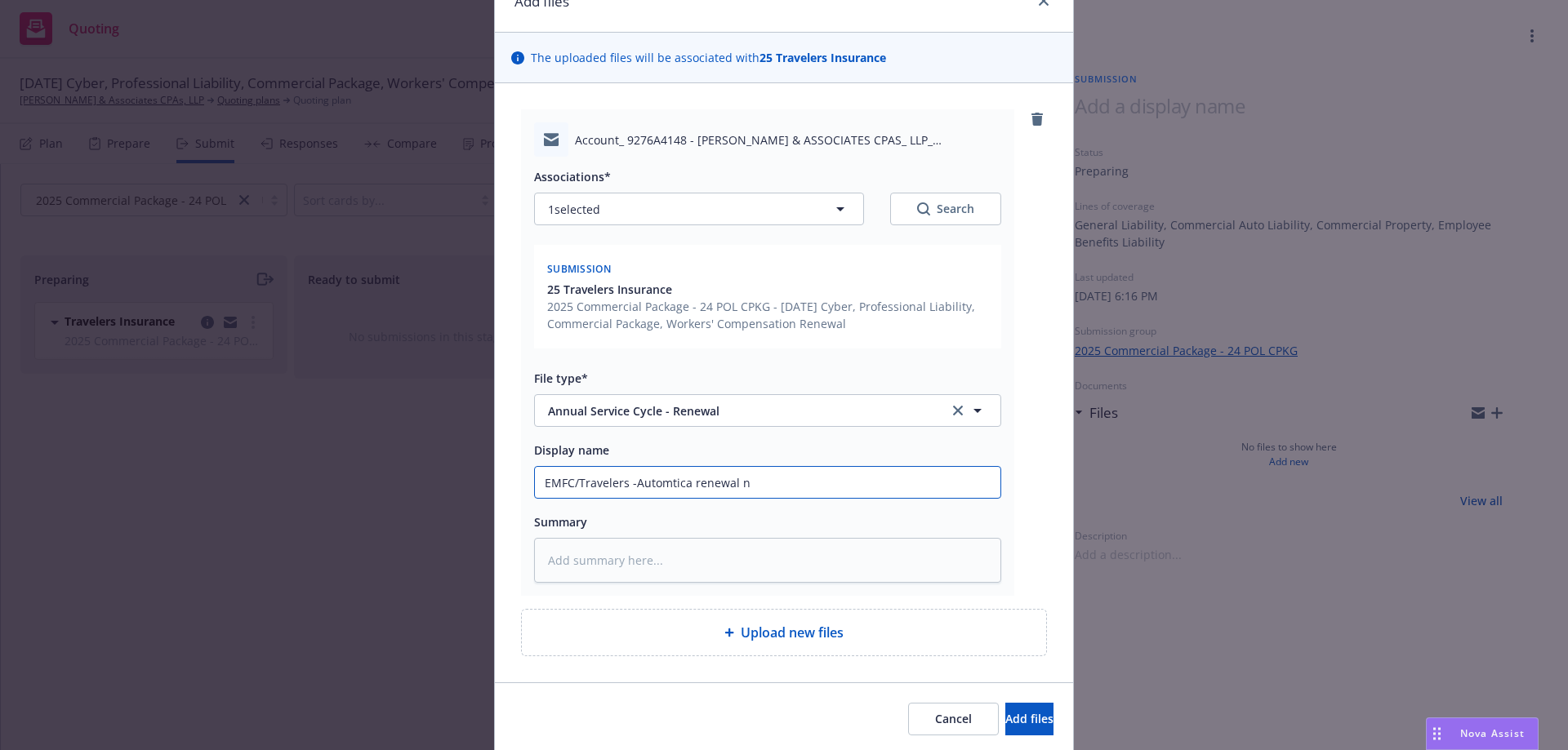
type textarea "x"
type input "EMFC/Travelers -Automtica renewal not"
type textarea "x"
type input "EMFC/Travelers -Automtica renewal noti"
type textarea "x"
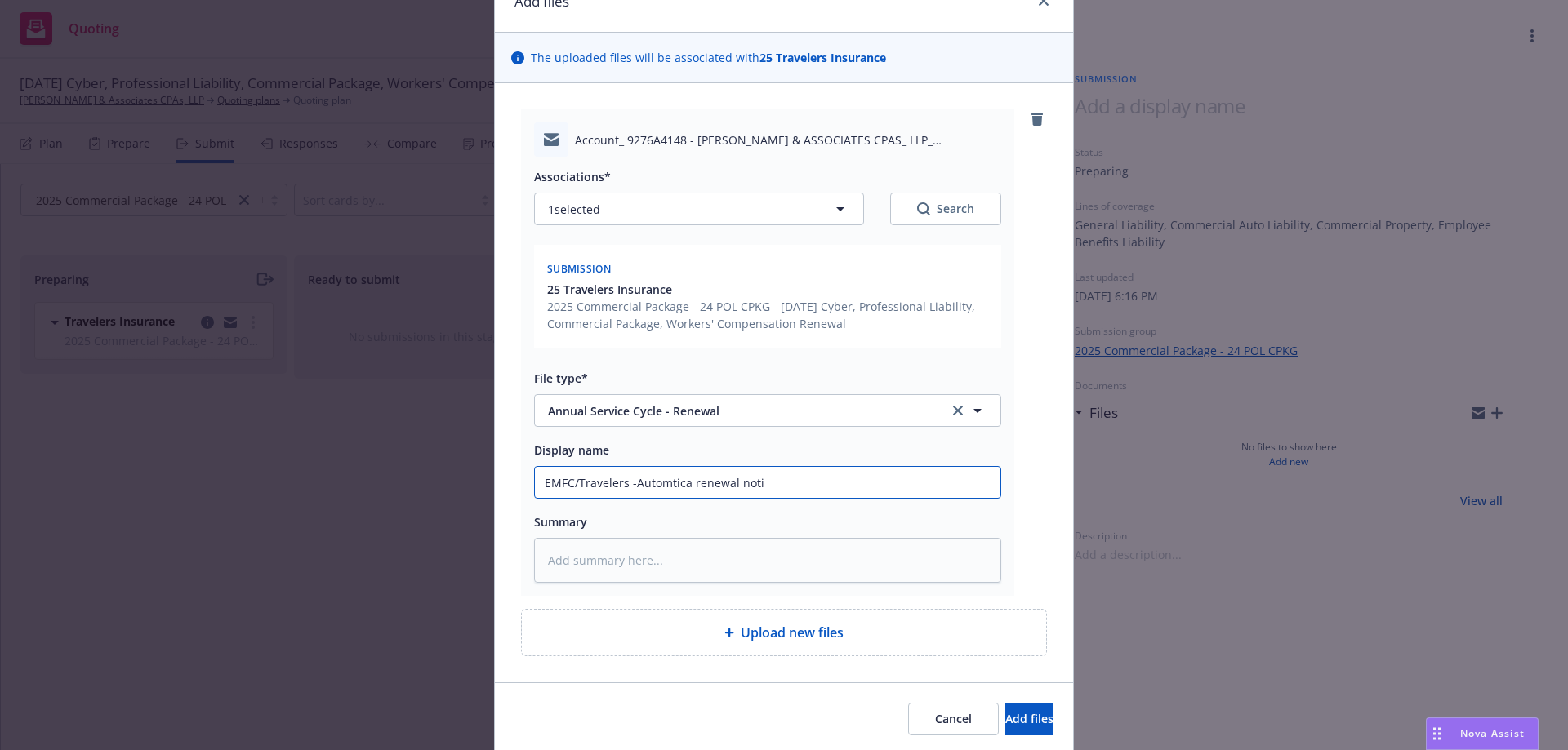
type input "EMFC/Travelers -Automtica renewal notic"
type textarea "x"
type input "EMFC/Travelers -Automtica renewal notice"
type textarea "x"
type input "EMFC/Travelers -Automtica renewal notice"
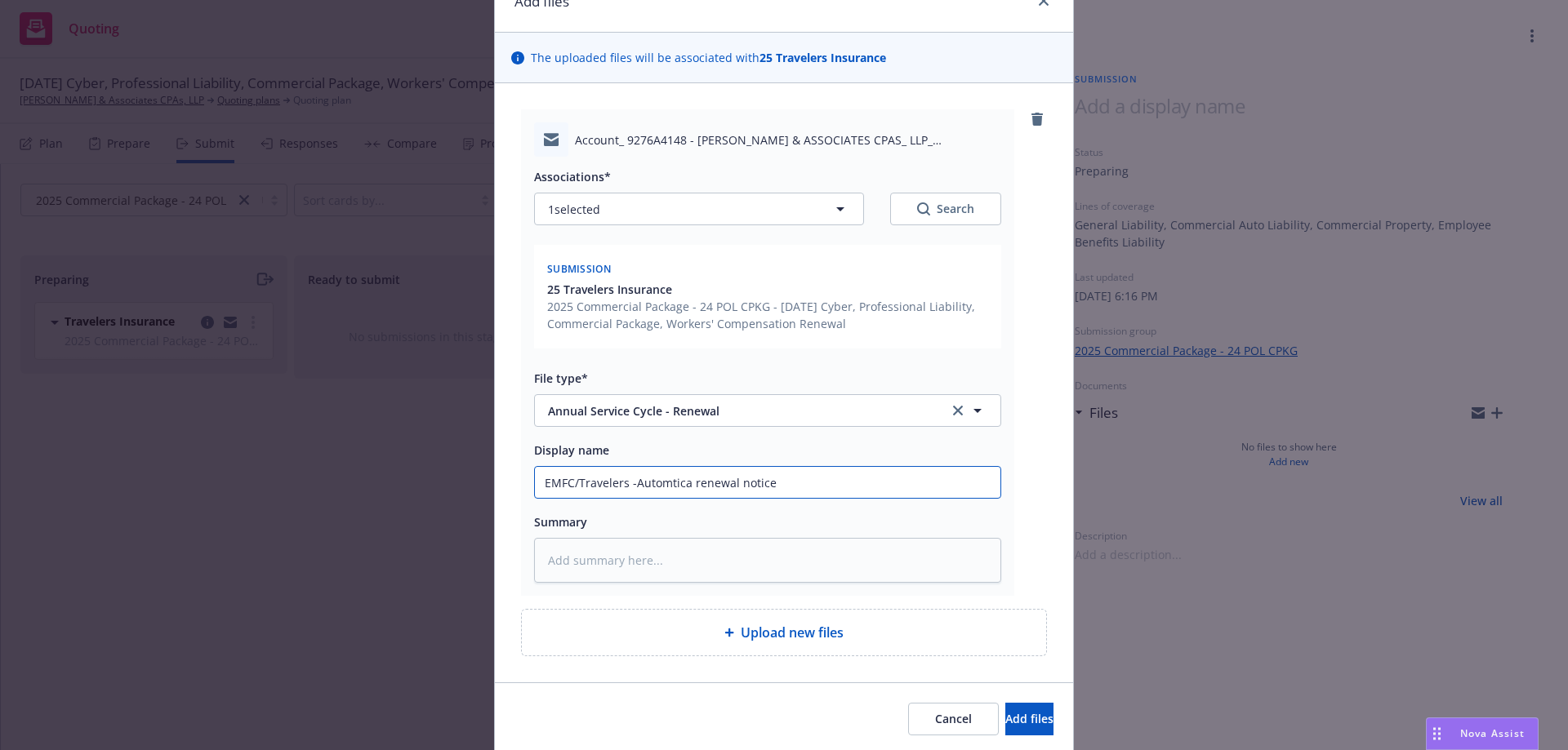
type textarea "x"
type input "EMFC/Travelers -Automatics renewal notice"
click at [691, 485] on input "EMFC/Travelers -Automatics renewal notice" at bounding box center [768, 482] width 466 height 31
click at [790, 486] on input "EMFC/Travelers -Automatics renewal notice" at bounding box center [768, 482] width 466 height 31
type textarea "x"
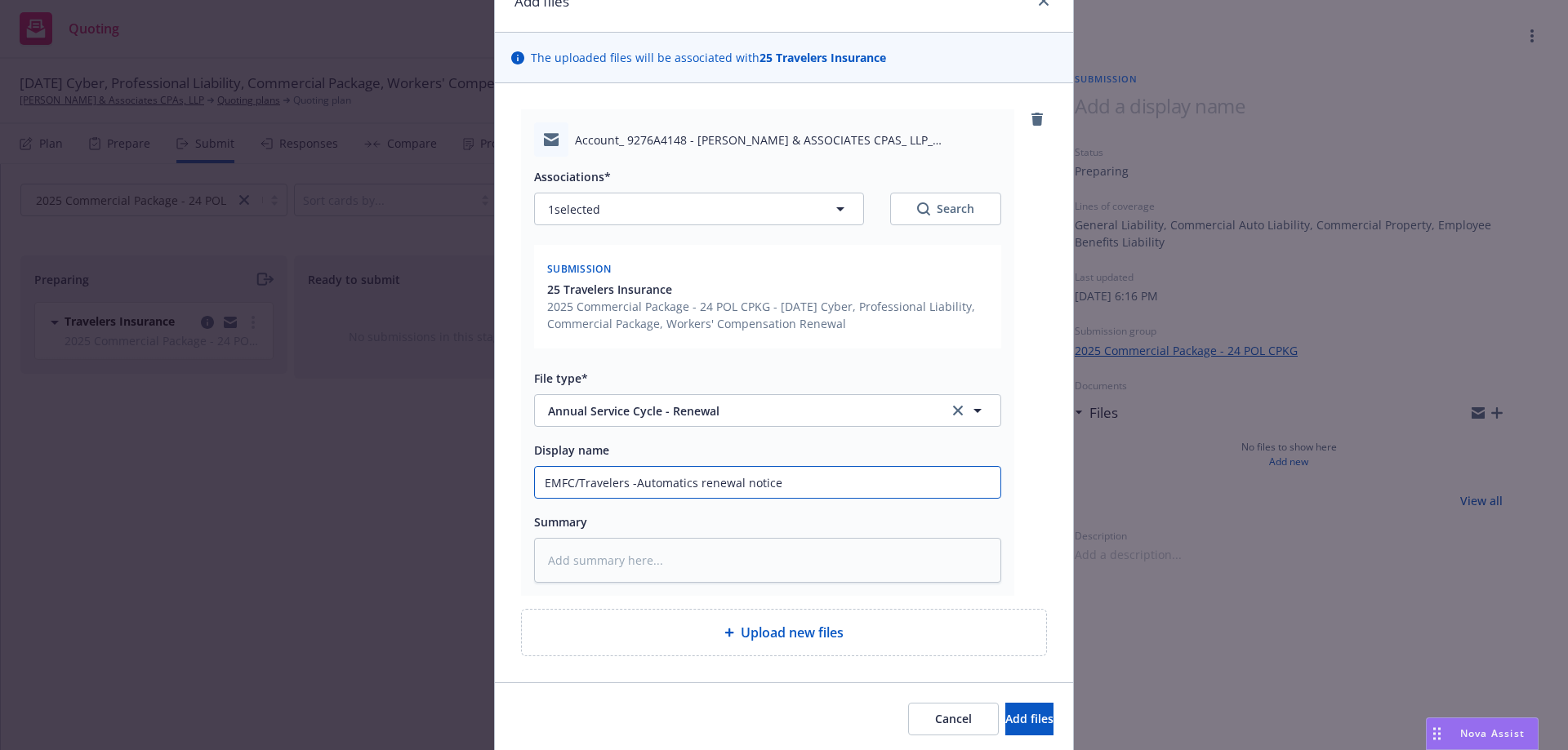
type input "EMFC/Travelers -Automatics renewal notice -"
type textarea "x"
type input "EMFC/Travelers -Automatics renewal notice -O"
type textarea "x"
type input "EMFC/Travelers -Automatics renewal notice -"
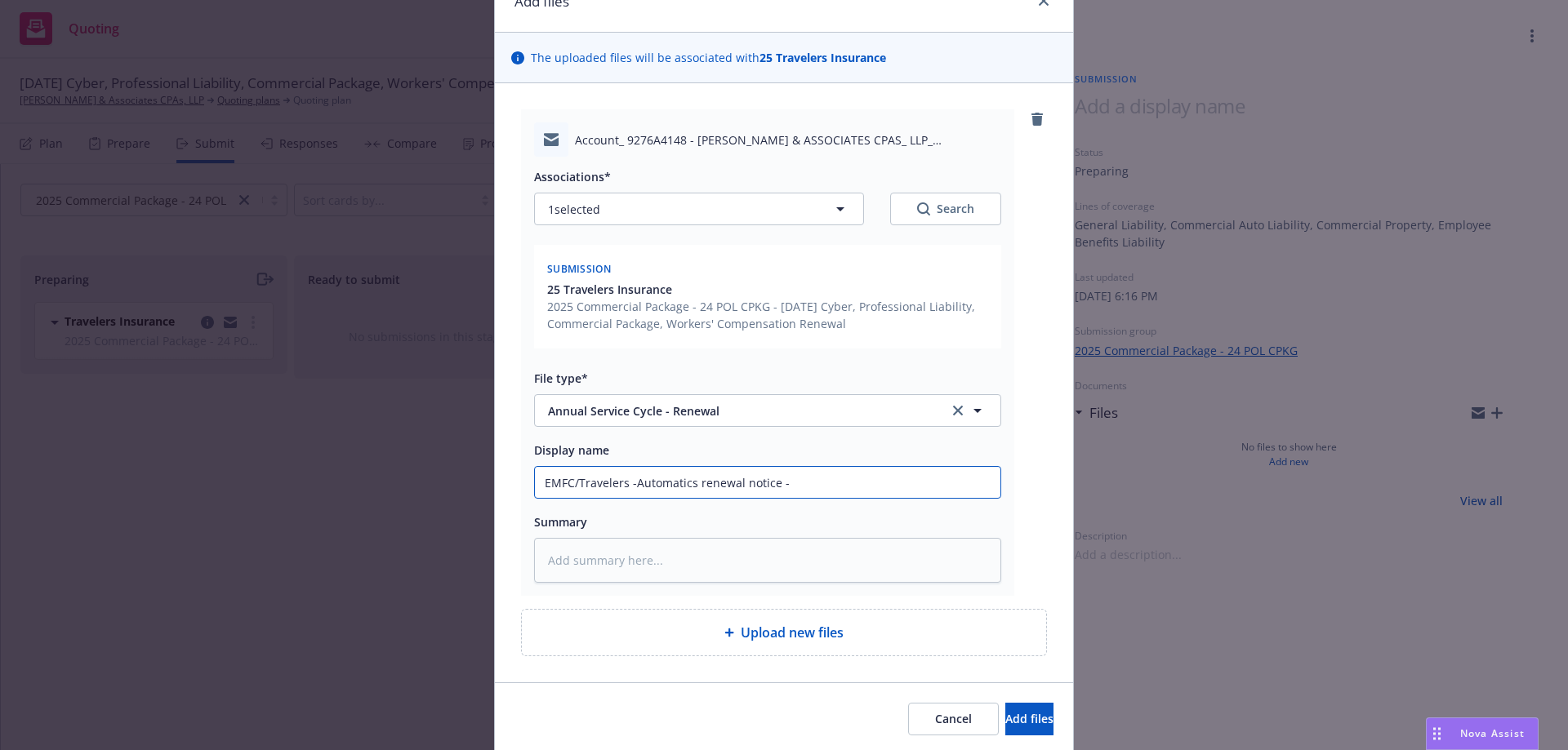
type textarea "x"
type input "EMFC/Travelers -Automatics renewal notice -P"
type textarea "x"
type input "EMFC/Travelers -Automatics renewal notice -Pa"
type textarea "x"
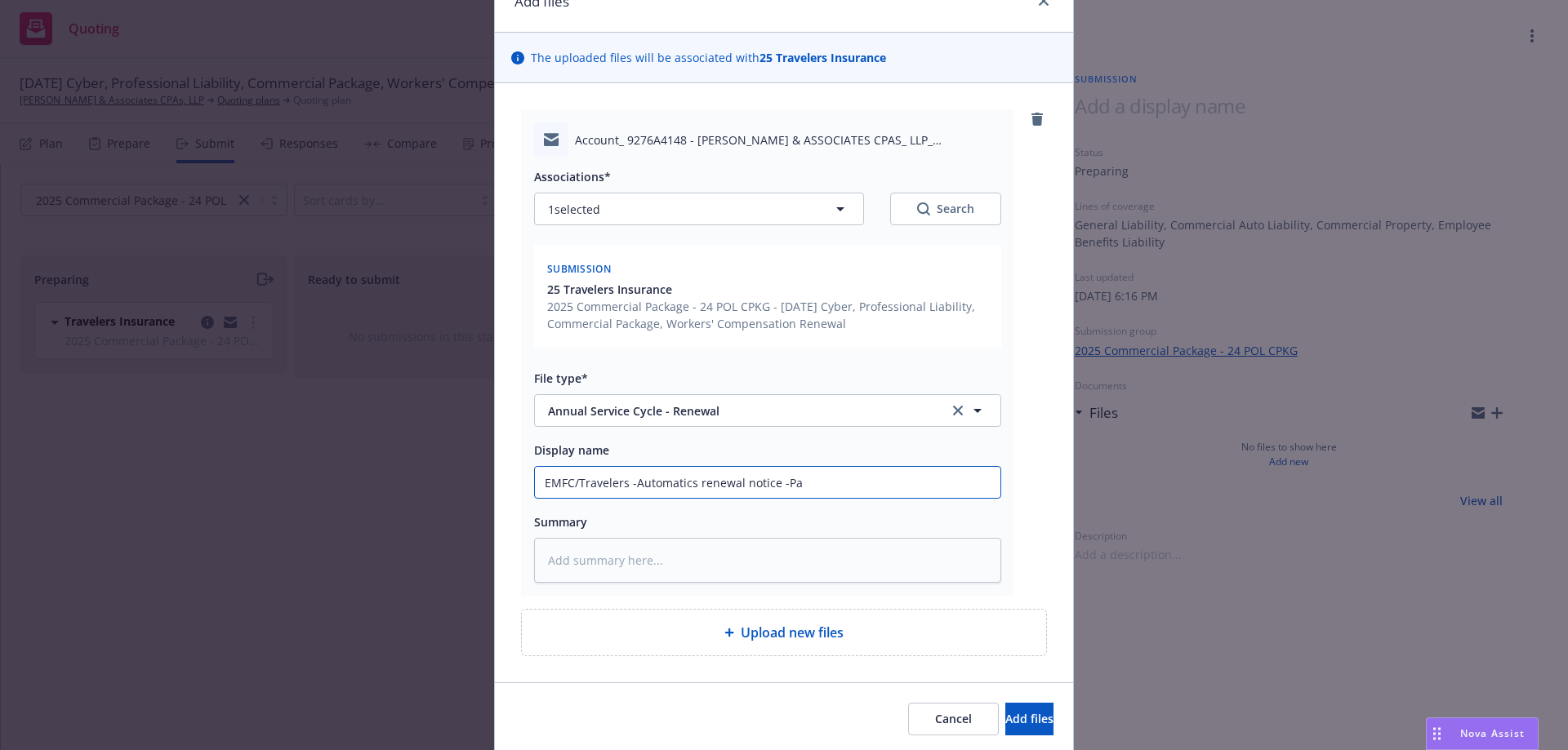
type input "EMFC/Travelers -Automatics renewal notice -Pac"
type textarea "x"
type input "EMFC/Travelers -Automatics renewal notice -Pack"
type textarea "x"
type input "EMFC/Travelers -Automatics renewal notice -Packa"
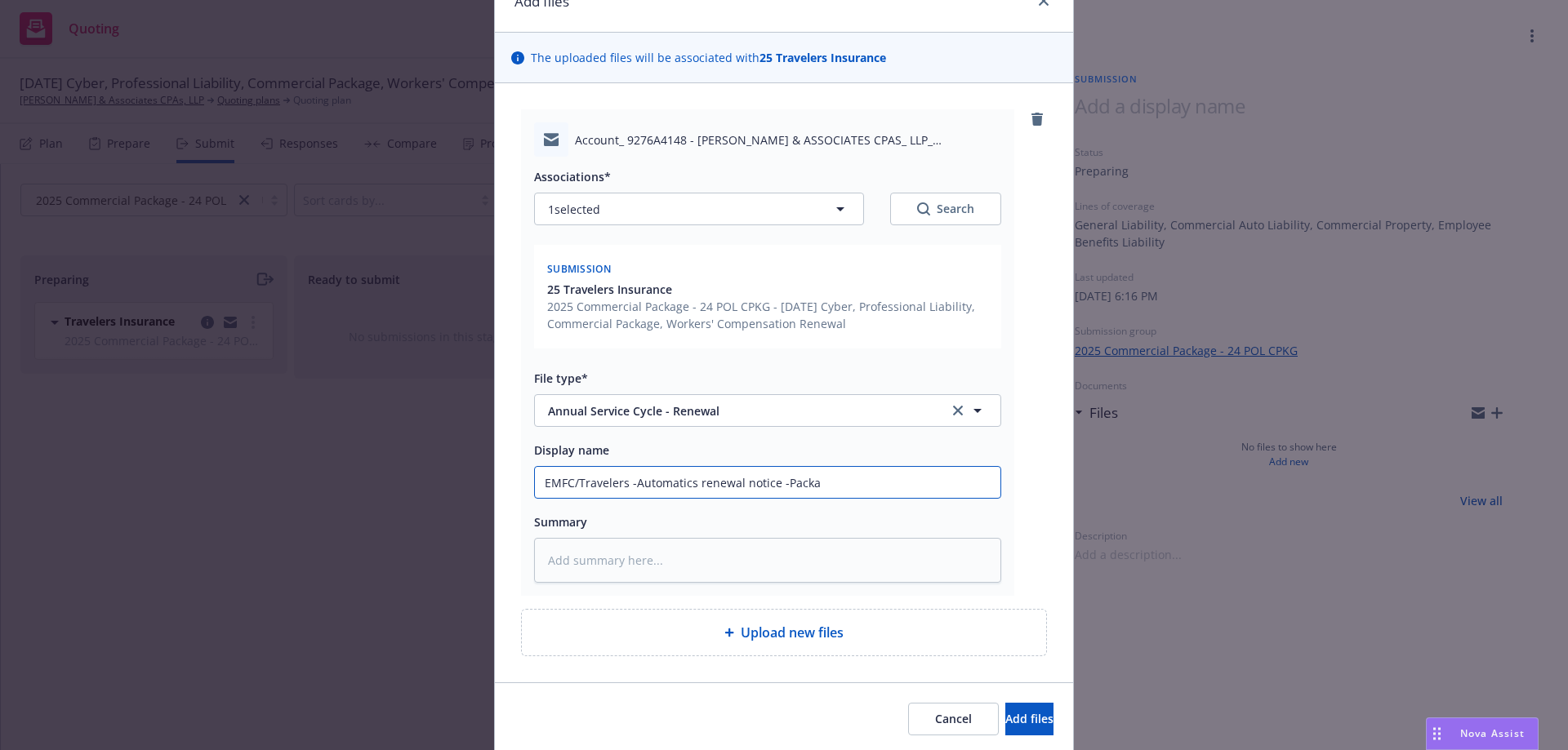
type textarea "x"
type input "EMFC/Travelers -Automatics renewal notice -Packag"
type textarea "x"
type input "EMFC/Travelers -Automatics renewal notice -Package"
click at [847, 482] on input "EMFC/Travelers -Automatics renewal notice -Package" at bounding box center [768, 482] width 466 height 31
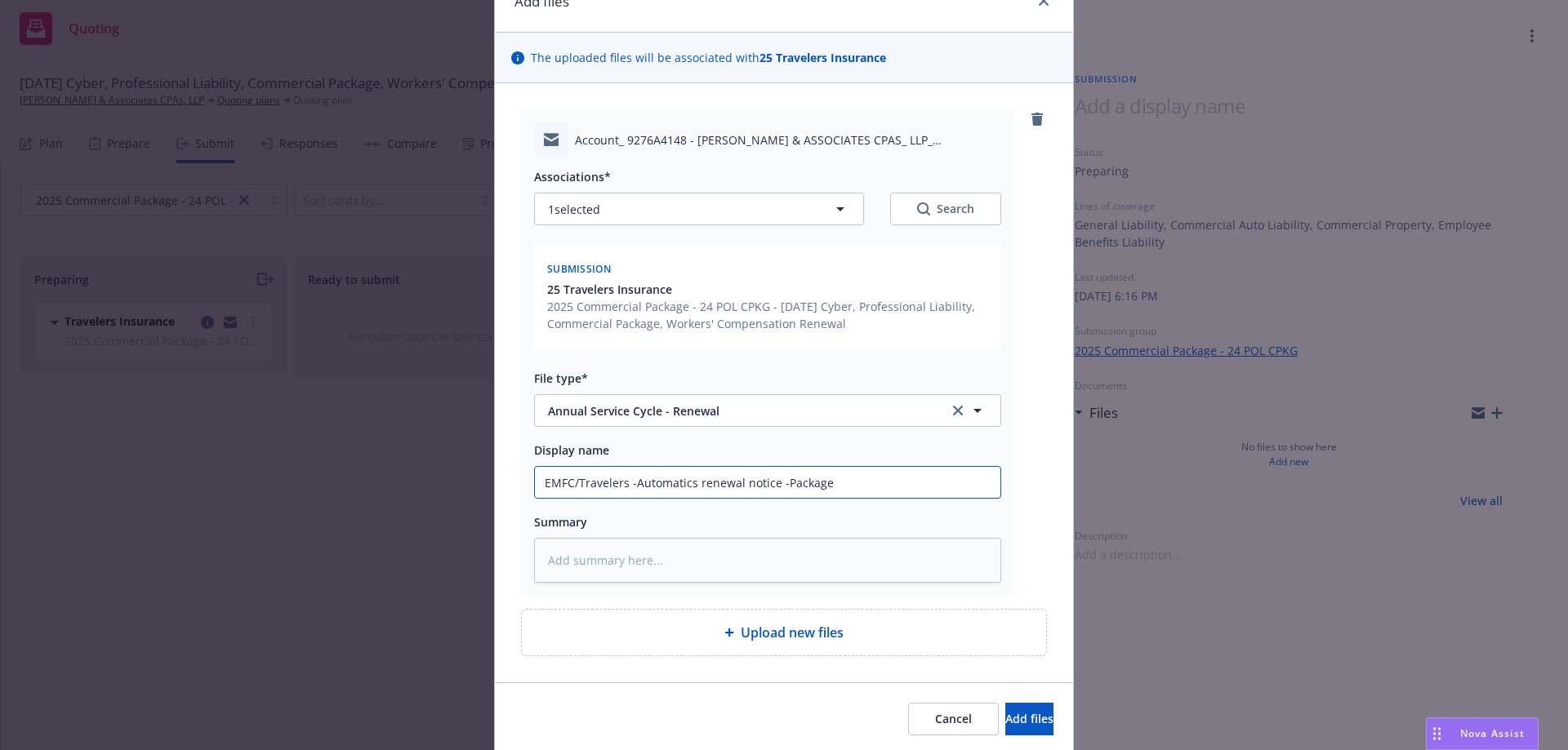
type textarea "x"
type input "EMFC/Travelers -Automatics renewal notice -Package"
paste input "680-0R713607-24"
type textarea "x"
type input "EMFC/Travelers -Automatics renewal notice -Package 680-0R713607-24"
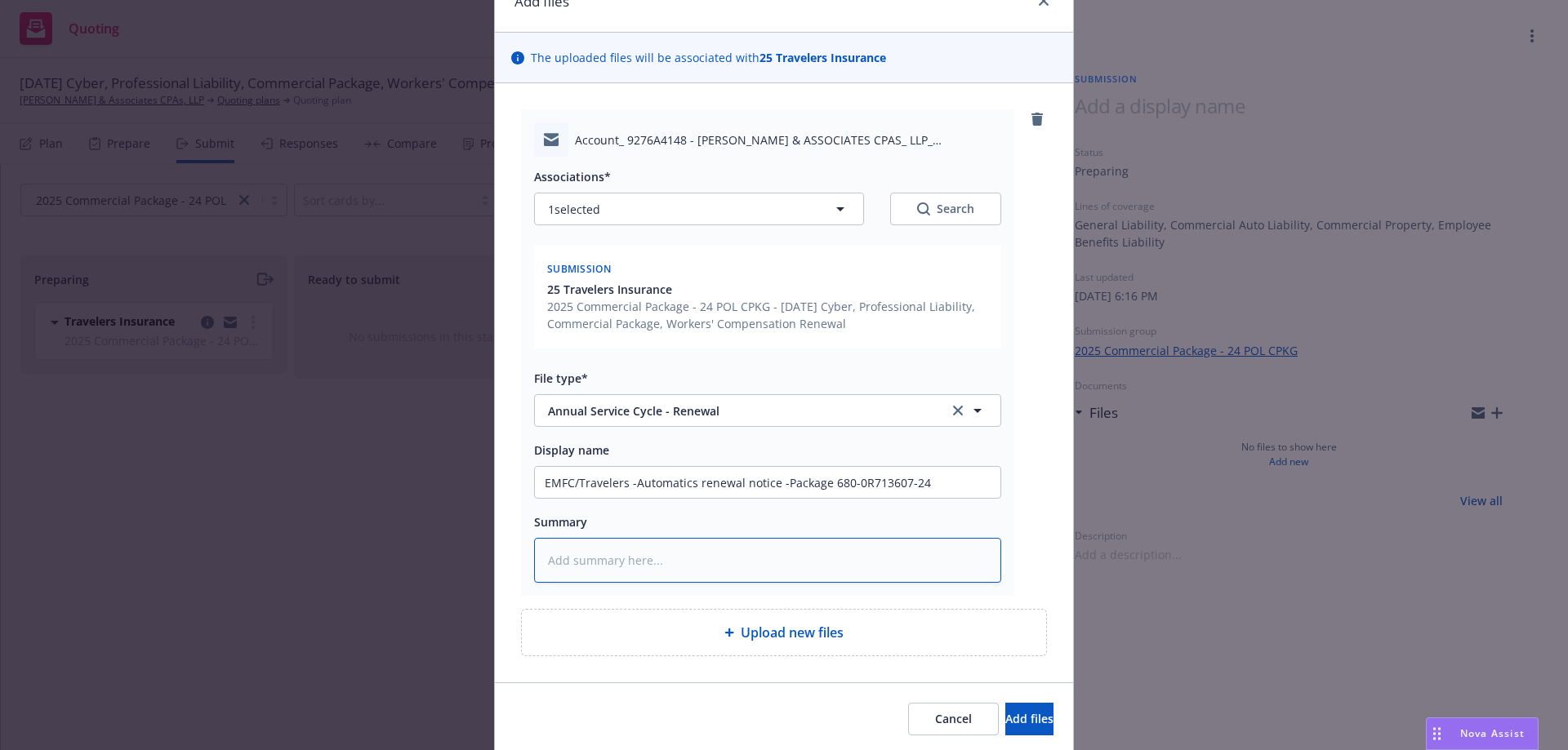
click at [669, 565] on textarea at bounding box center [768, 560] width 467 height 45
paste textarea "Renewals are typically issued 30-60 days out from the effective date of the ren…"
type textarea "x"
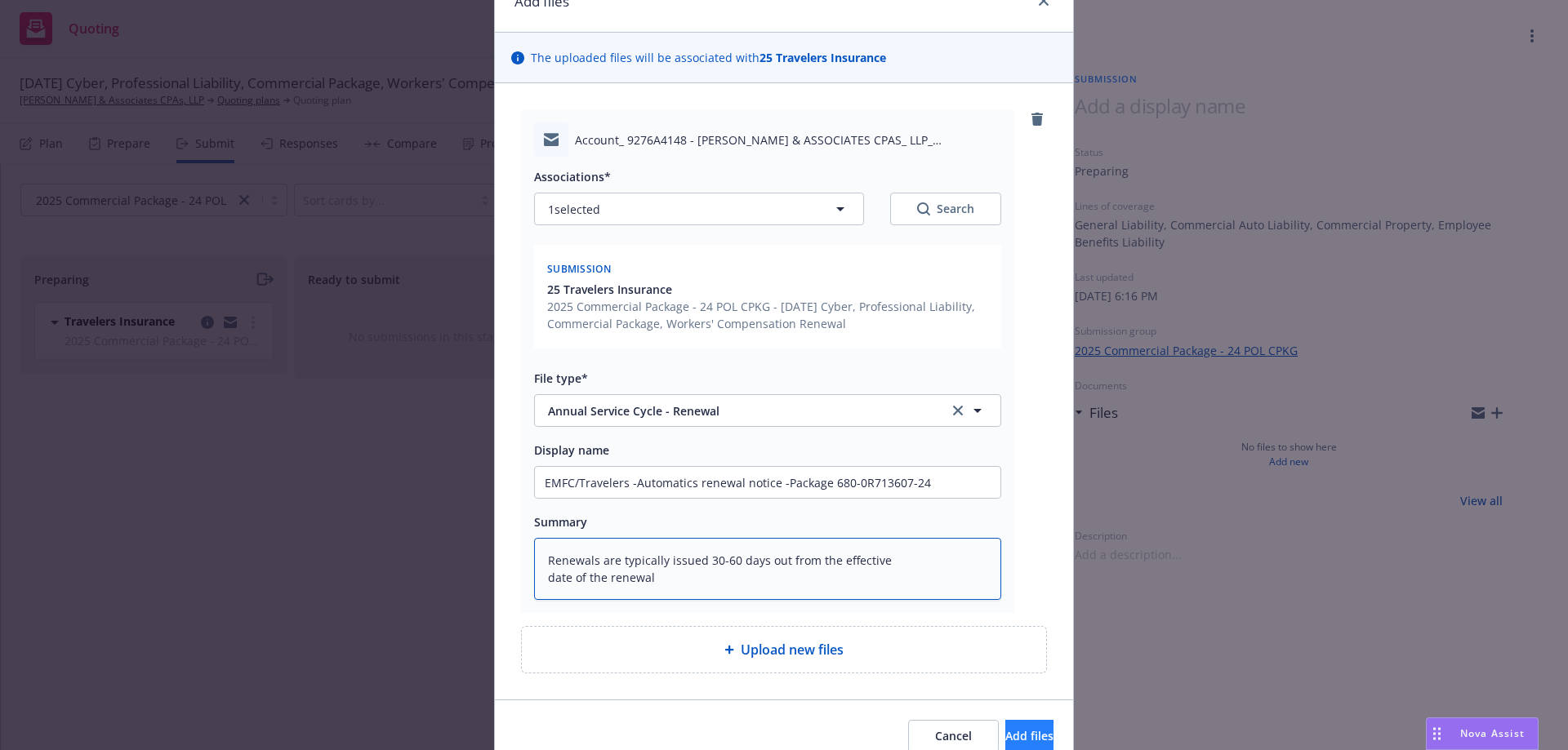
type textarea "Renewals are typically issued 30-60 days out from the effective date of the ren…"
click at [1005, 735] on span "Add files" at bounding box center [1029, 735] width 48 height 15
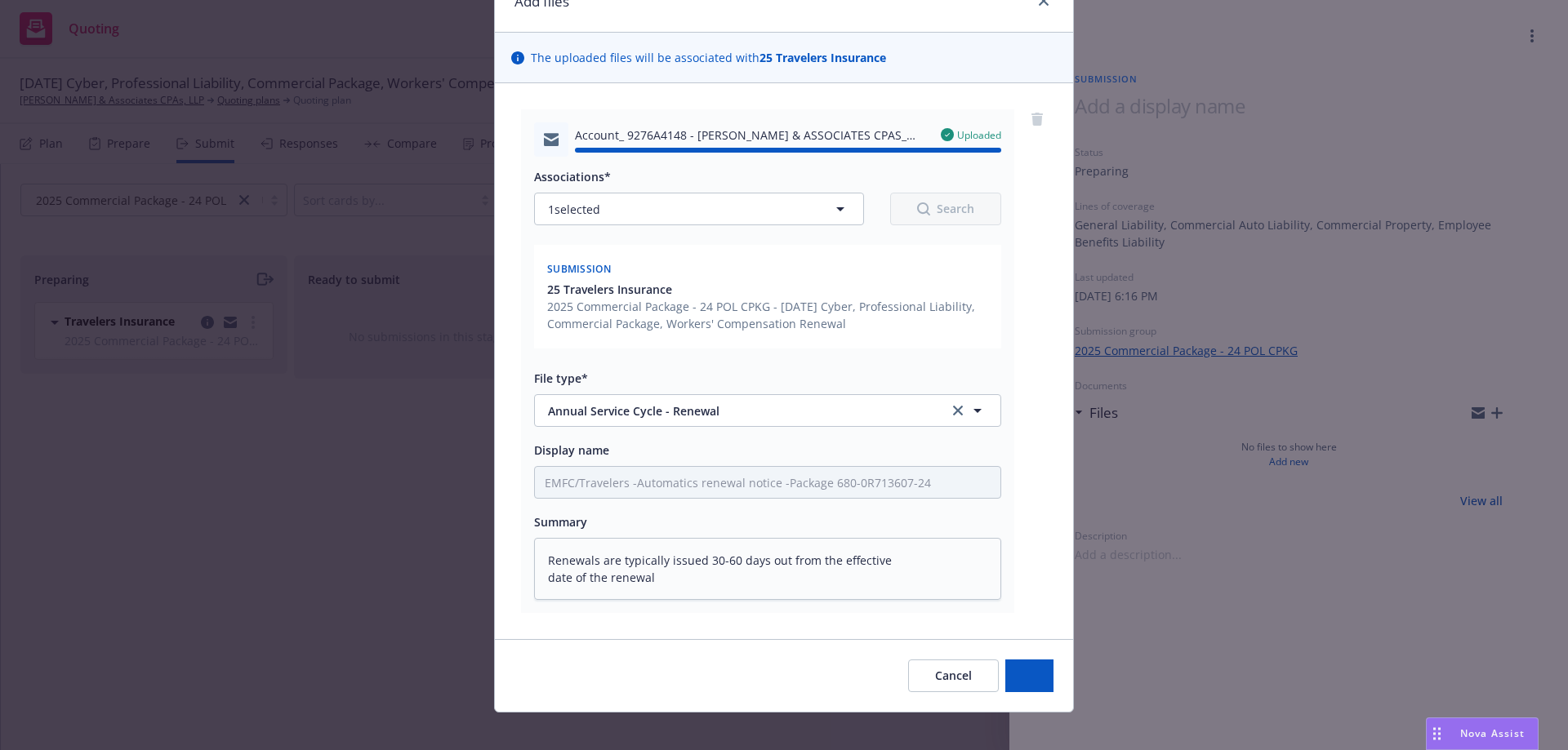
type textarea "x"
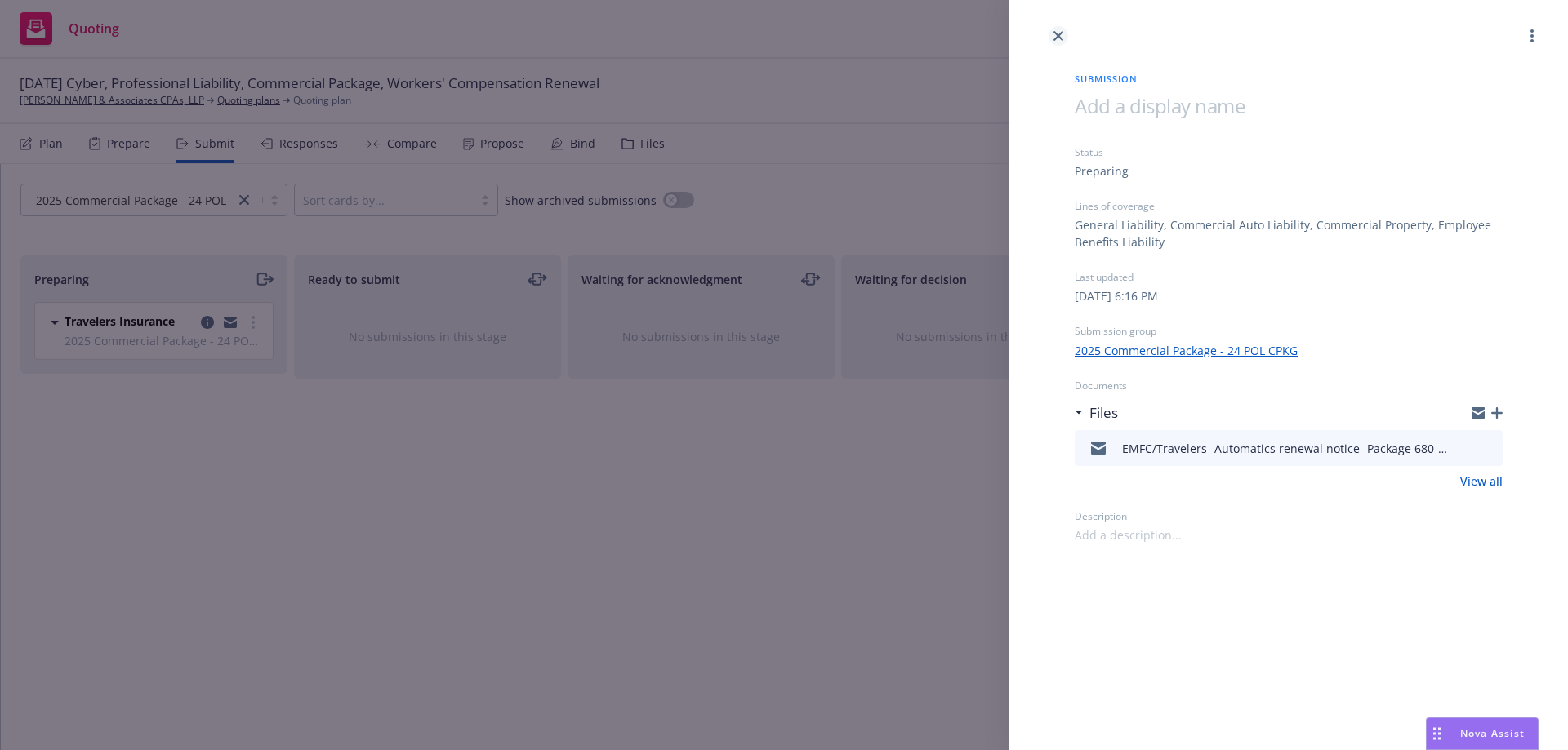
click at [1062, 31] on icon "close" at bounding box center [1058, 35] width 10 height 10
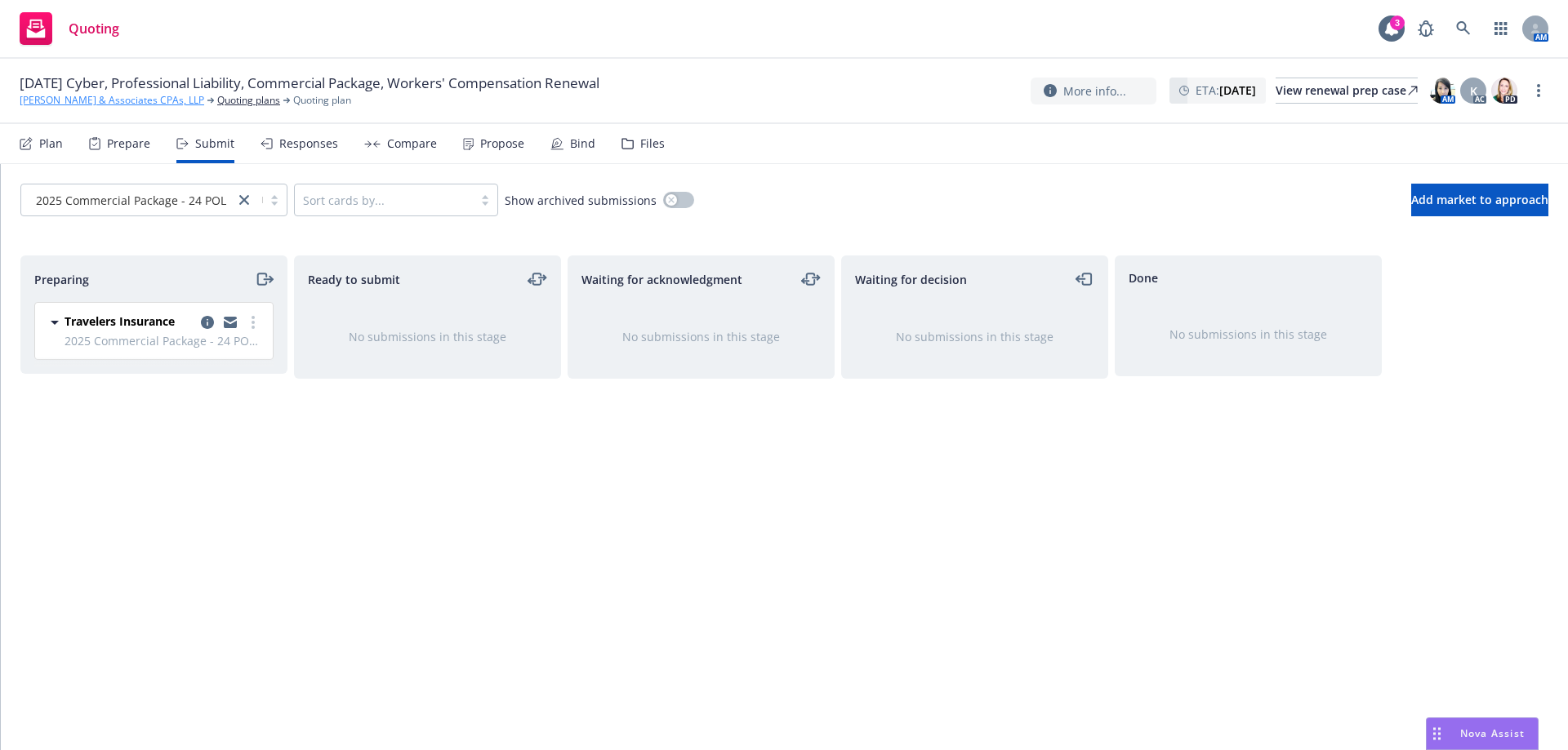
click at [127, 102] on link "Torkelson & Associates CPAs, LLP" at bounding box center [112, 101] width 184 height 15
